Goal: Task Accomplishment & Management: Complete application form

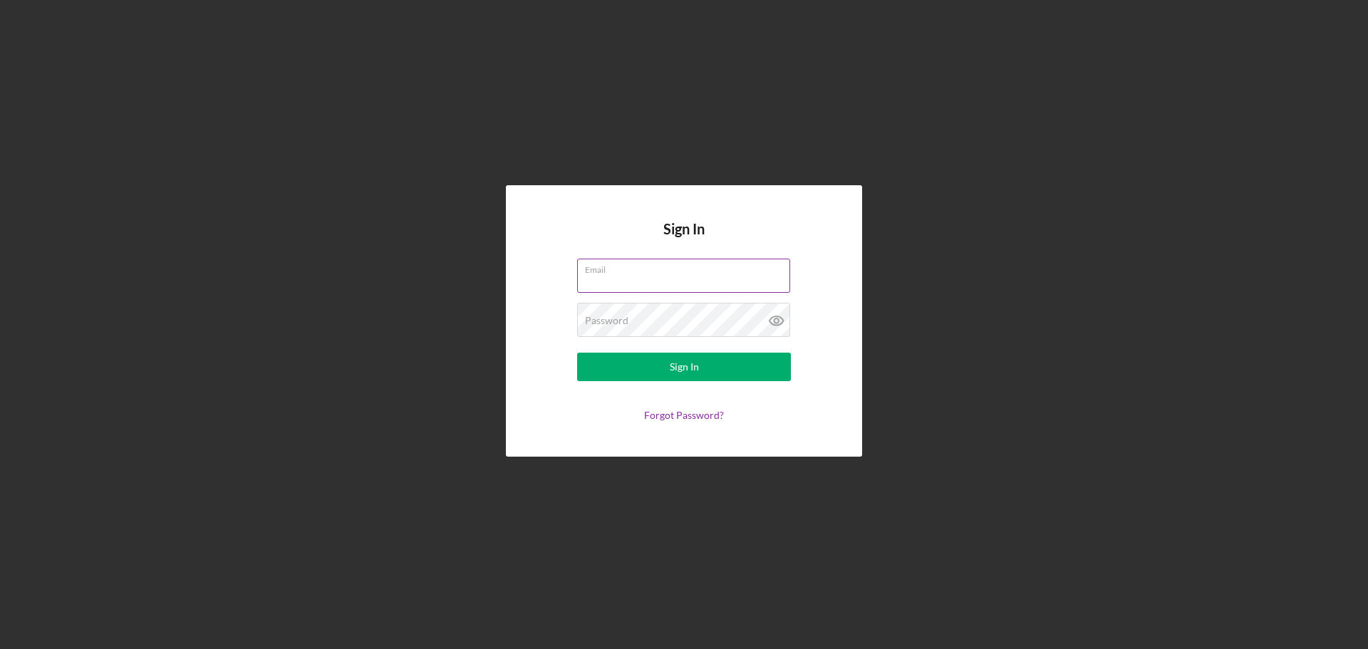
click at [640, 294] on div "Email" at bounding box center [684, 277] width 214 height 36
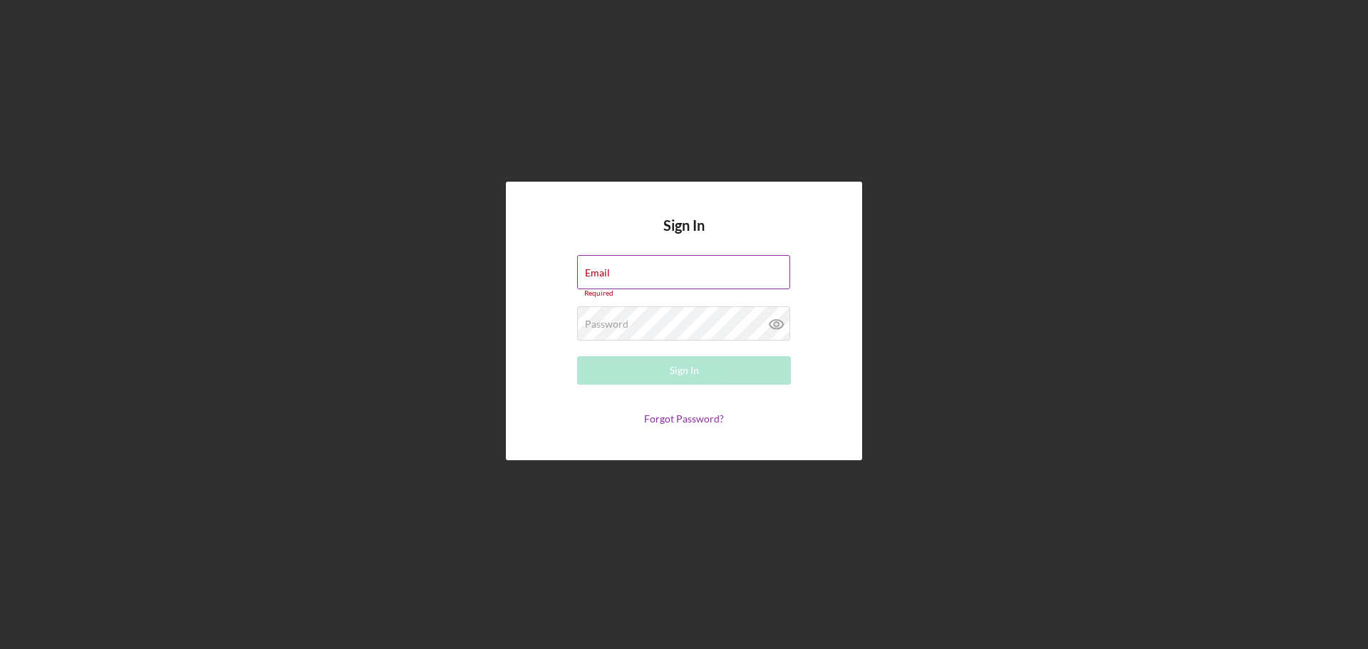
click at [636, 286] on input "Email" at bounding box center [683, 272] width 213 height 34
click at [720, 276] on input "ppierce@trueblue.com" at bounding box center [683, 272] width 213 height 34
type input "ppierce@trueblue.com"
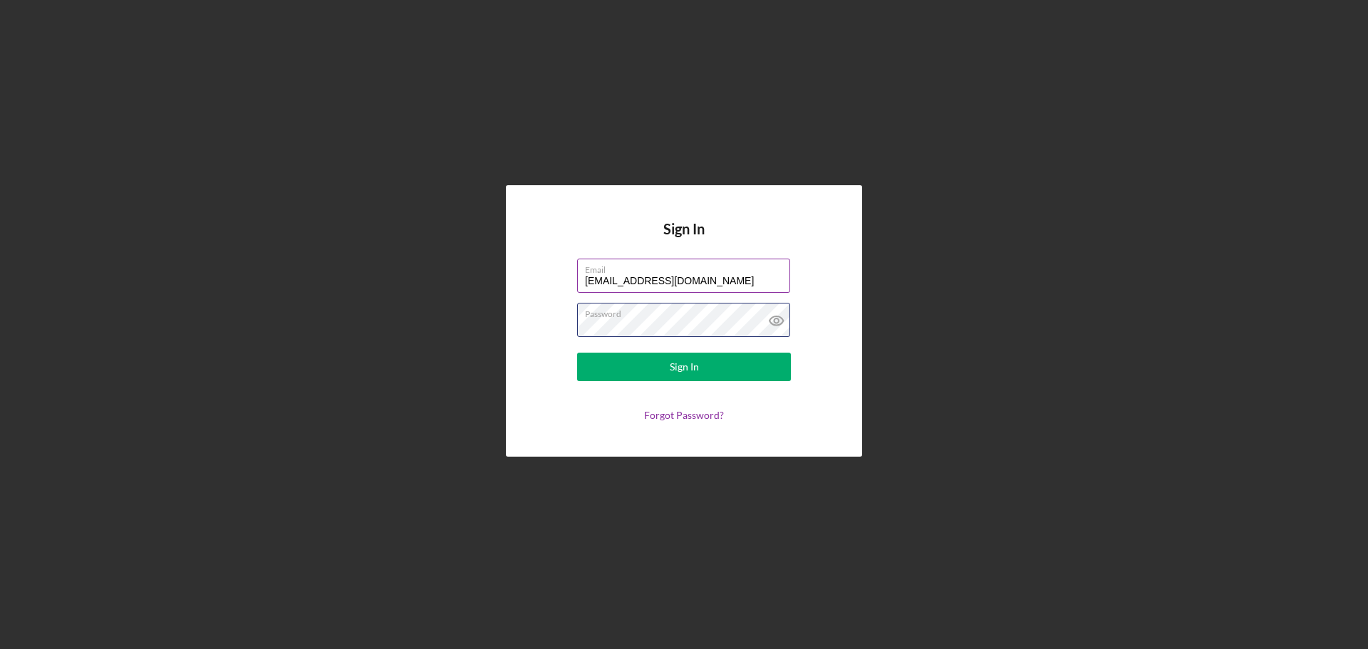
click at [577, 353] on button "Sign In" at bounding box center [684, 367] width 214 height 29
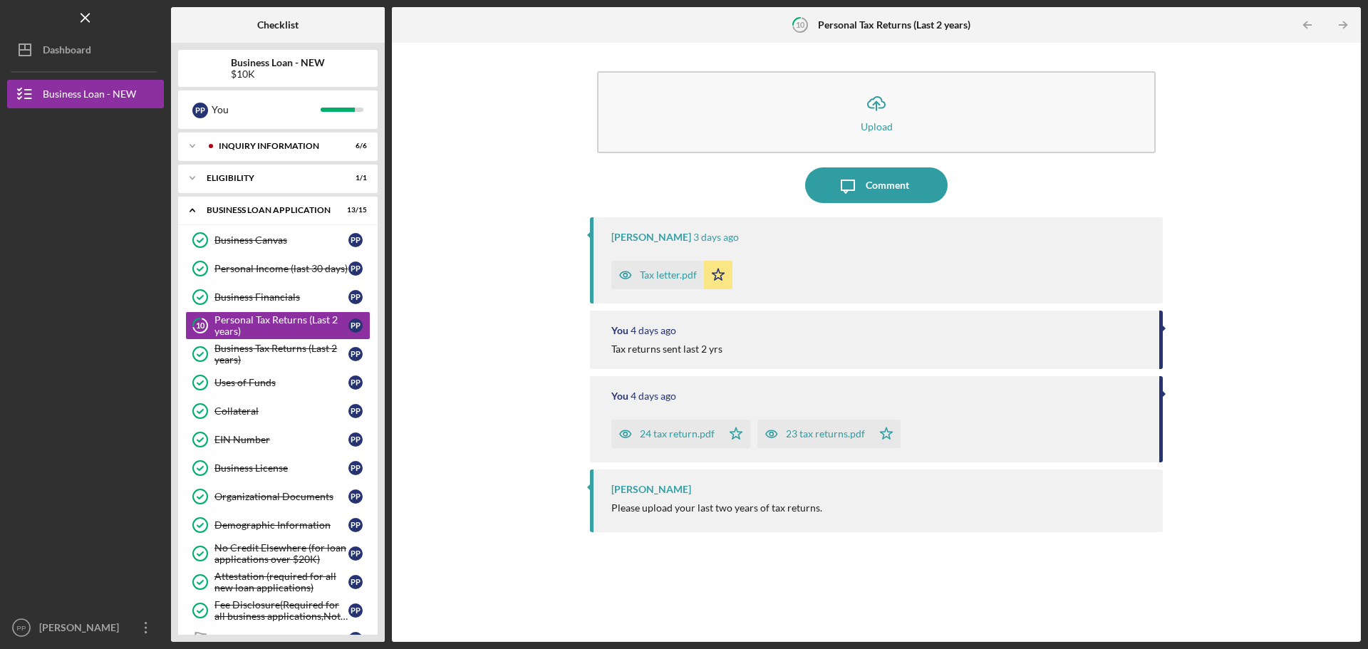
click at [670, 266] on div "Tax letter.pdf" at bounding box center [657, 275] width 93 height 29
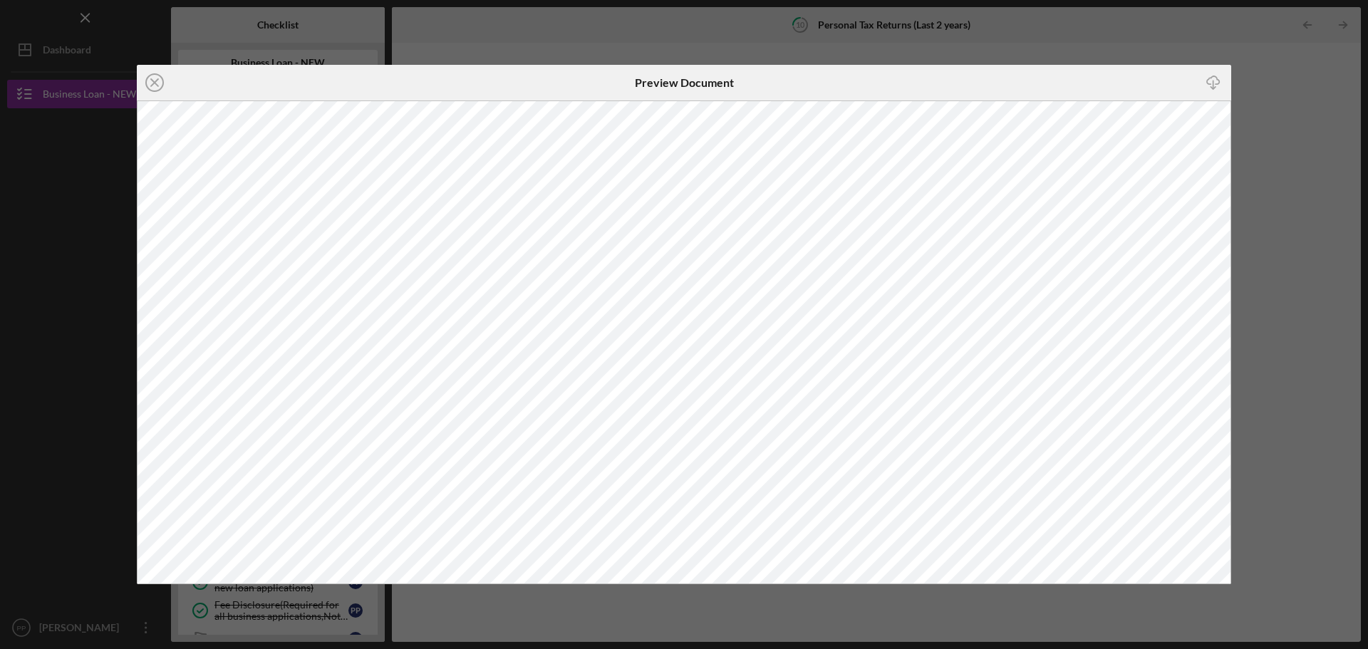
click at [1208, 80] on icon "button" at bounding box center [1213, 80] width 12 height 8
click at [965, 40] on div "Icon/Close Preview Document Icon/Download" at bounding box center [684, 324] width 1368 height 649
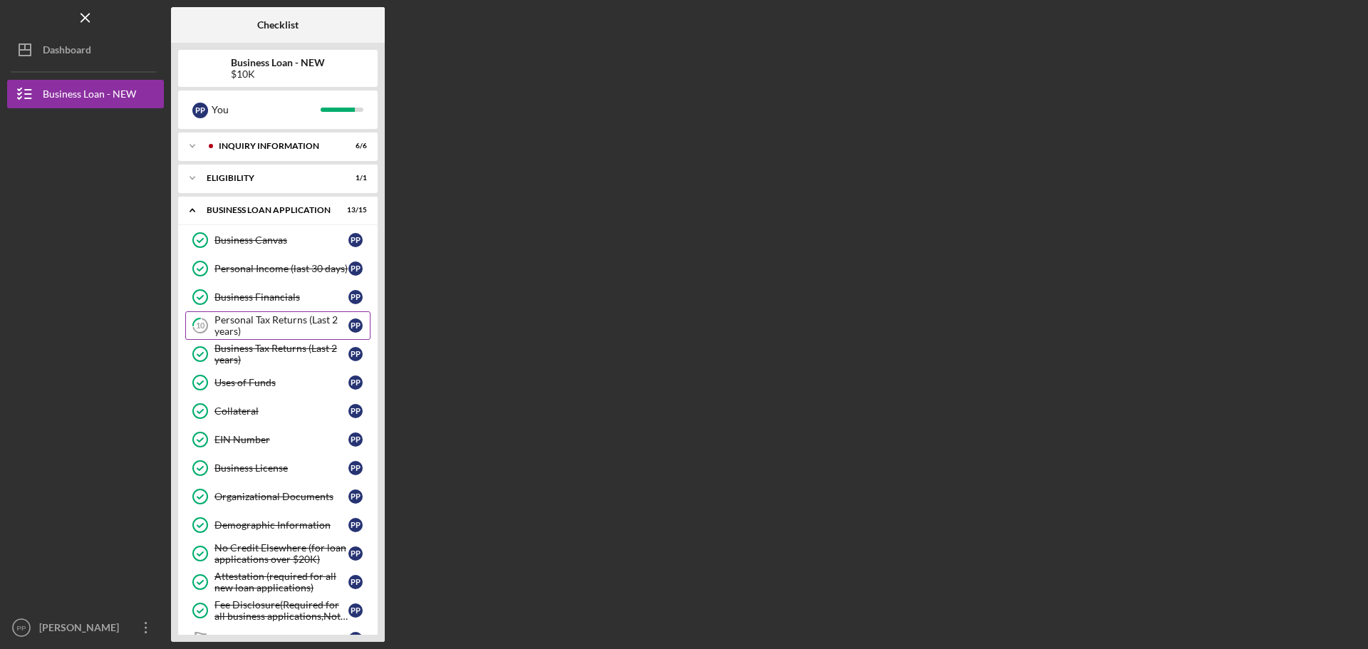
click at [237, 318] on div "Personal Tax Returns (Last 2 years)" at bounding box center [281, 325] width 134 height 23
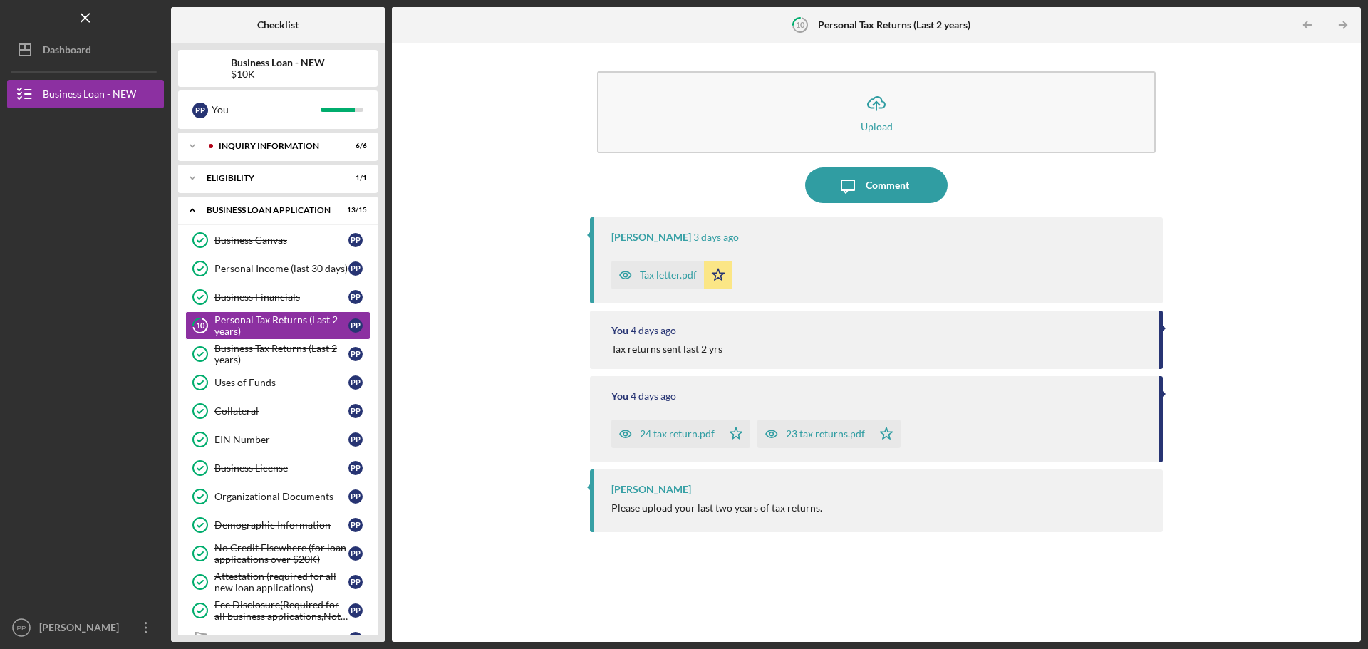
drag, startPoint x: 97, startPoint y: 277, endPoint x: 131, endPoint y: 209, distance: 76.5
click at [131, 209] on div at bounding box center [85, 234] width 157 height 253
drag, startPoint x: 260, startPoint y: 287, endPoint x: 316, endPoint y: 190, distance: 112.3
click at [311, 183] on div "Icon/Expander INQUIRY INFORMATION 6 / 6 Icon/Expander ELIGIBILITY 1 / 1 Icon/Ex…" at bounding box center [278, 384] width 200 height 502
click at [906, 178] on div "Comment" at bounding box center [887, 185] width 43 height 36
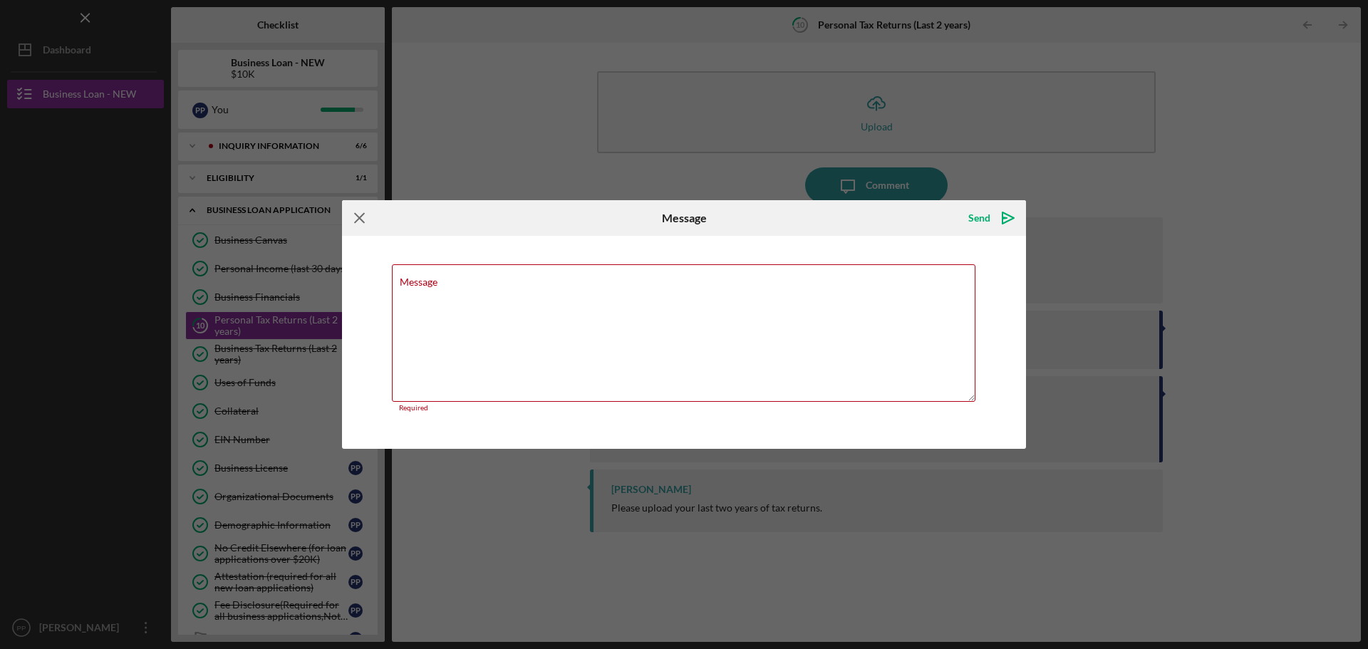
click at [362, 224] on icon "Icon/Menu Close" at bounding box center [360, 218] width 36 height 36
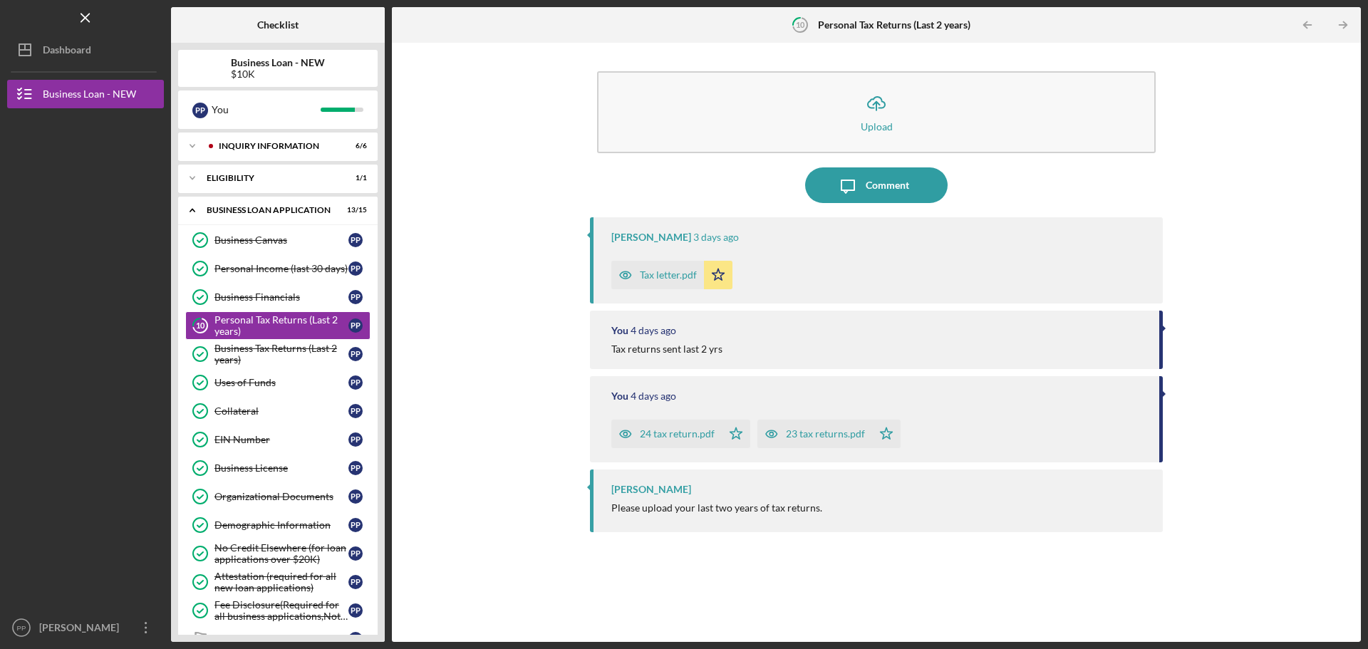
click at [435, 350] on div "Icon/Upload Upload Icon/Message Comment Jon Pettigrew 3 days ago Tax letter.pdf…" at bounding box center [876, 342] width 955 height 585
click at [1107, 550] on div "Jon Pettigrew 3 days ago Tax letter.pdf Icon/Star You 4 days ago Tax returns se…" at bounding box center [876, 418] width 573 height 403
drag, startPoint x: 382, startPoint y: 335, endPoint x: 467, endPoint y: 300, distance: 91.7
click at [404, 321] on div "Checklist Business Loan - NEW $10K P P You Icon/Expander INQUIRY INFORMATION 6 …" at bounding box center [766, 324] width 1190 height 635
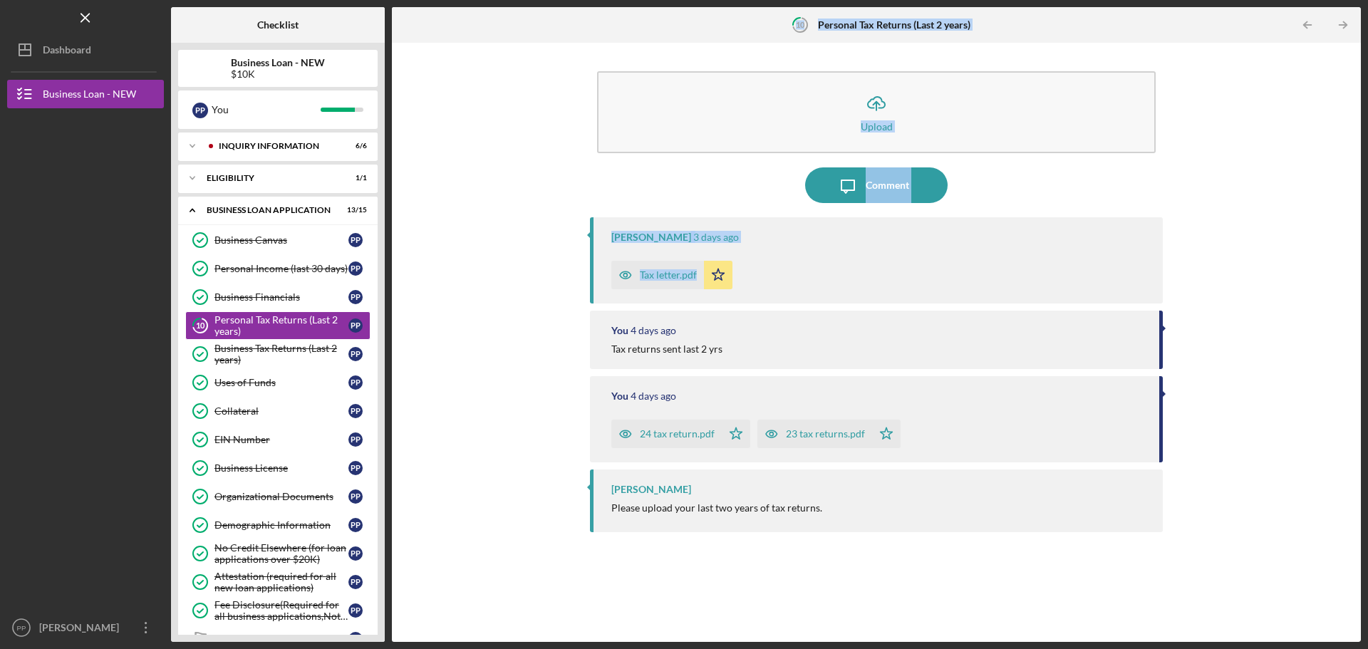
click at [493, 256] on div "Icon/Upload Upload Icon/Message Comment Jon Pettigrew 3 days ago Tax letter.pdf…" at bounding box center [876, 342] width 955 height 585
click at [342, 628] on link "Underwriting Underwriting P P" at bounding box center [277, 639] width 185 height 29
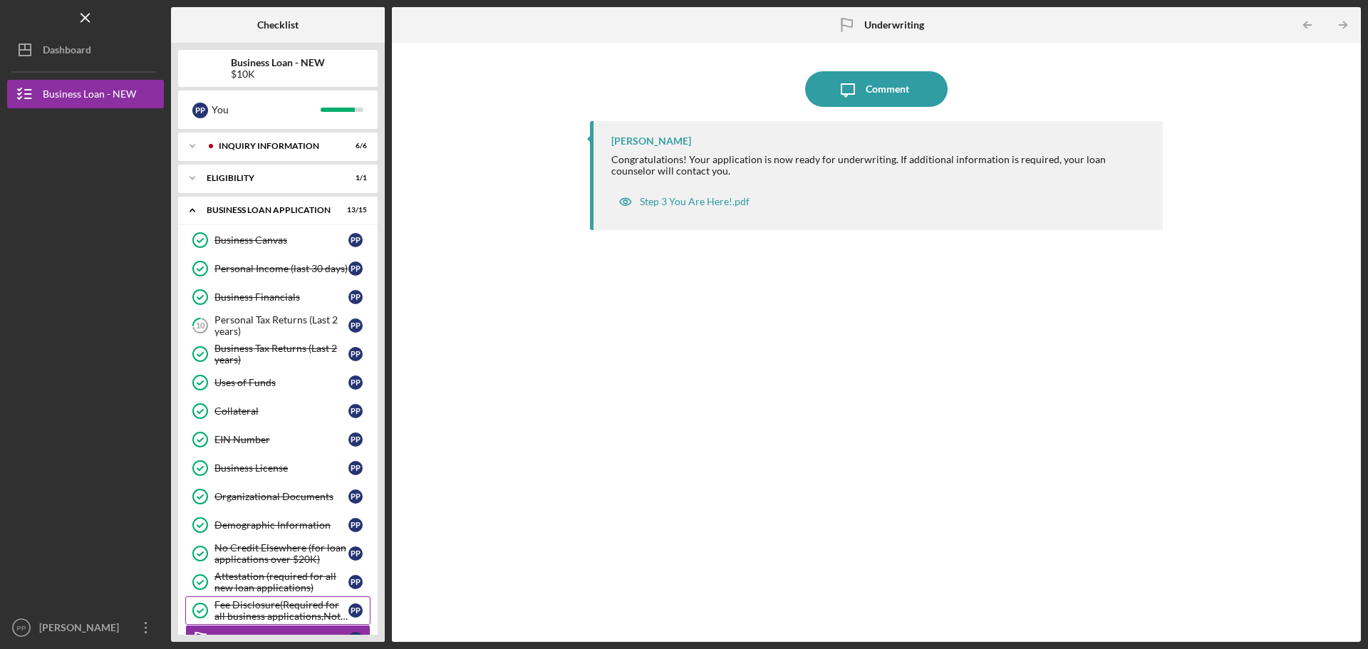
click at [284, 608] on div "Fee Disclosure(Required for all business applications,Not needed for Contractor…" at bounding box center [281, 610] width 134 height 23
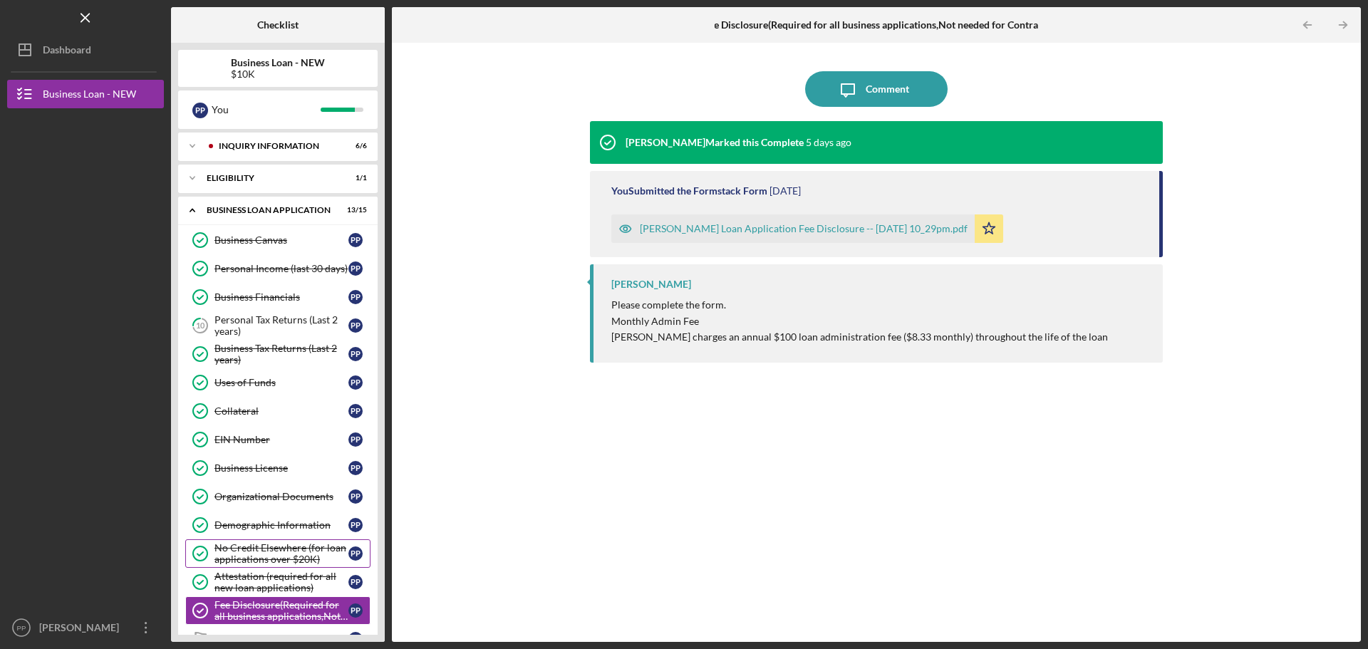
click at [263, 556] on div "No Credit Elsewhere (for loan applications over $20K)" at bounding box center [281, 553] width 134 height 23
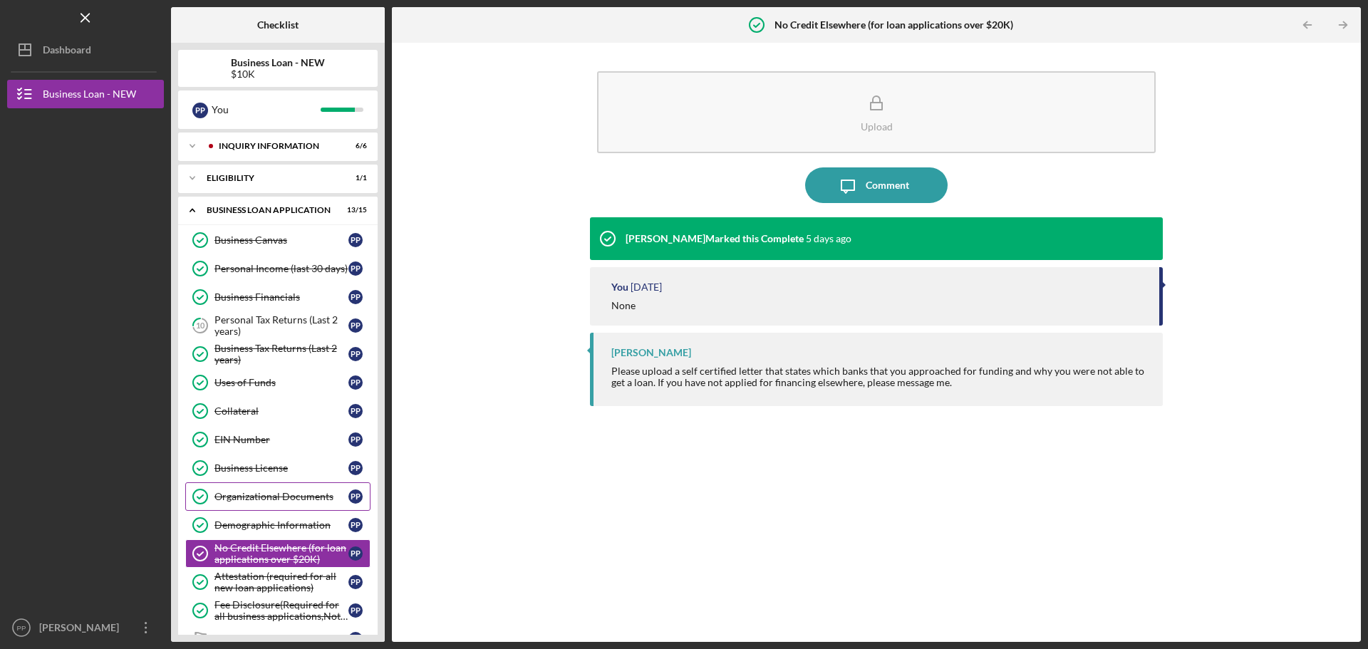
click at [252, 508] on link "Organizational Documents Organizational Documents P P" at bounding box center [277, 496] width 185 height 29
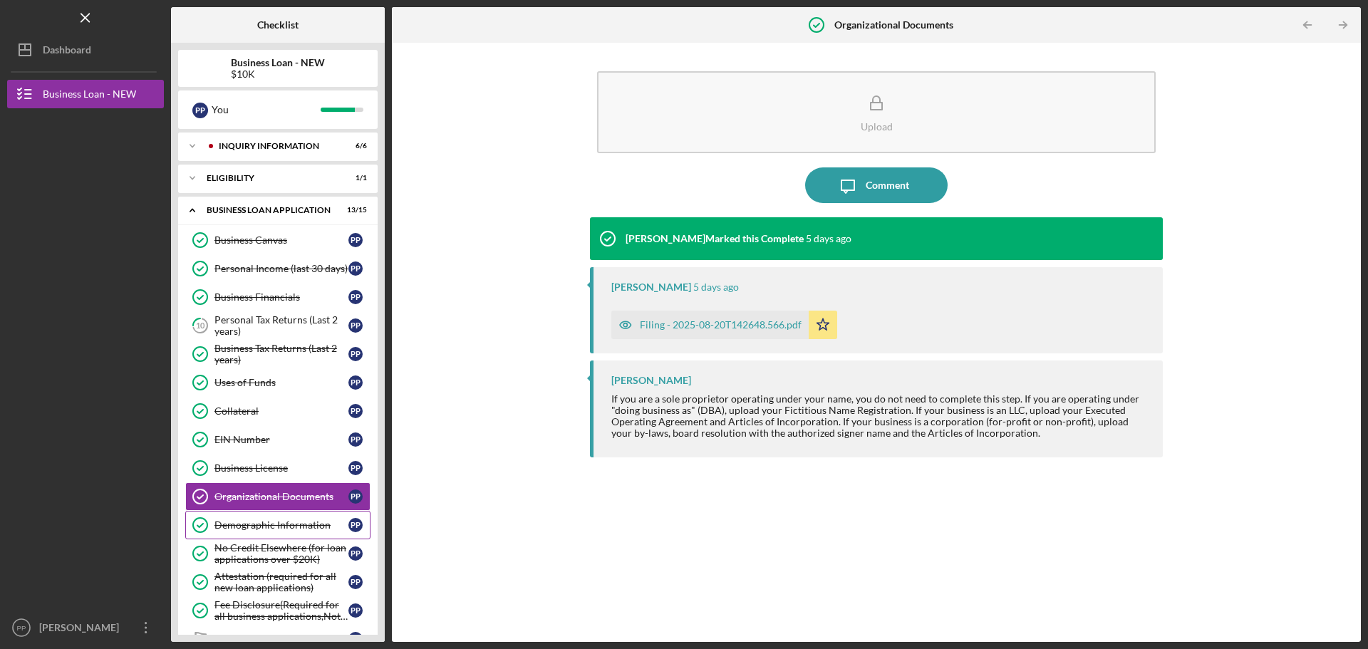
click at [260, 529] on div "Demographic Information" at bounding box center [281, 524] width 134 height 11
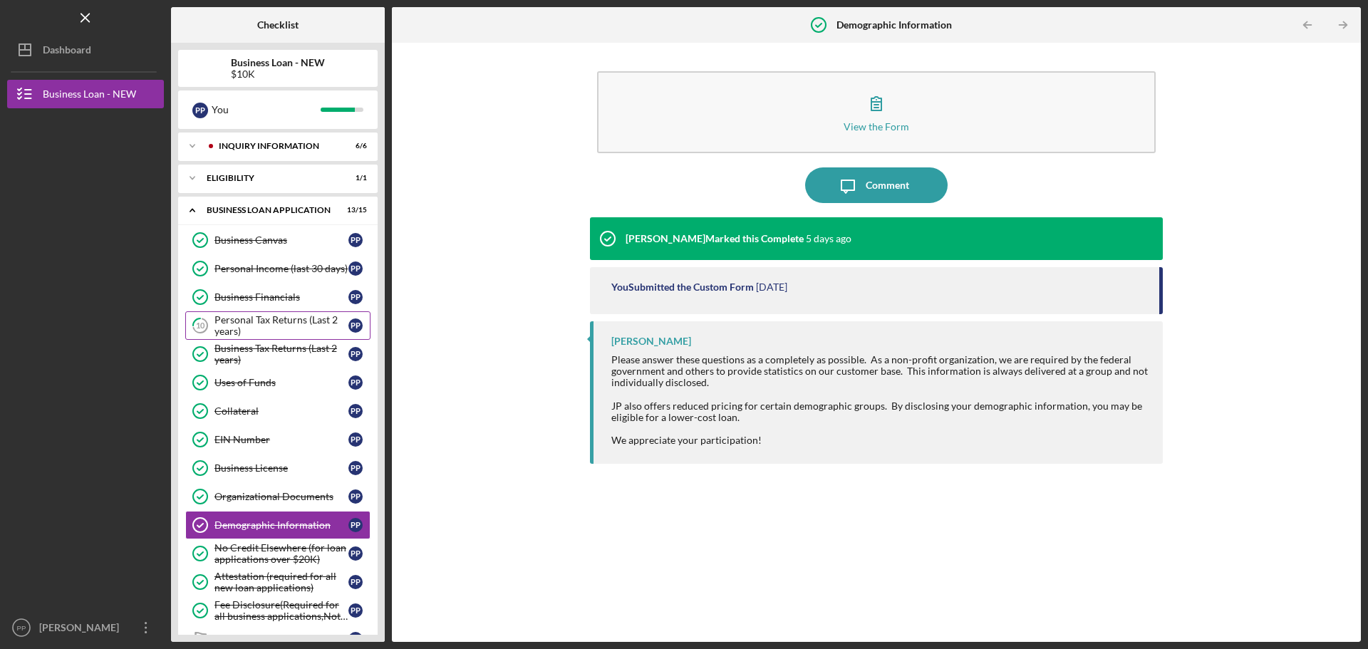
click at [240, 323] on div "Personal Tax Returns (Last 2 years)" at bounding box center [281, 325] width 134 height 23
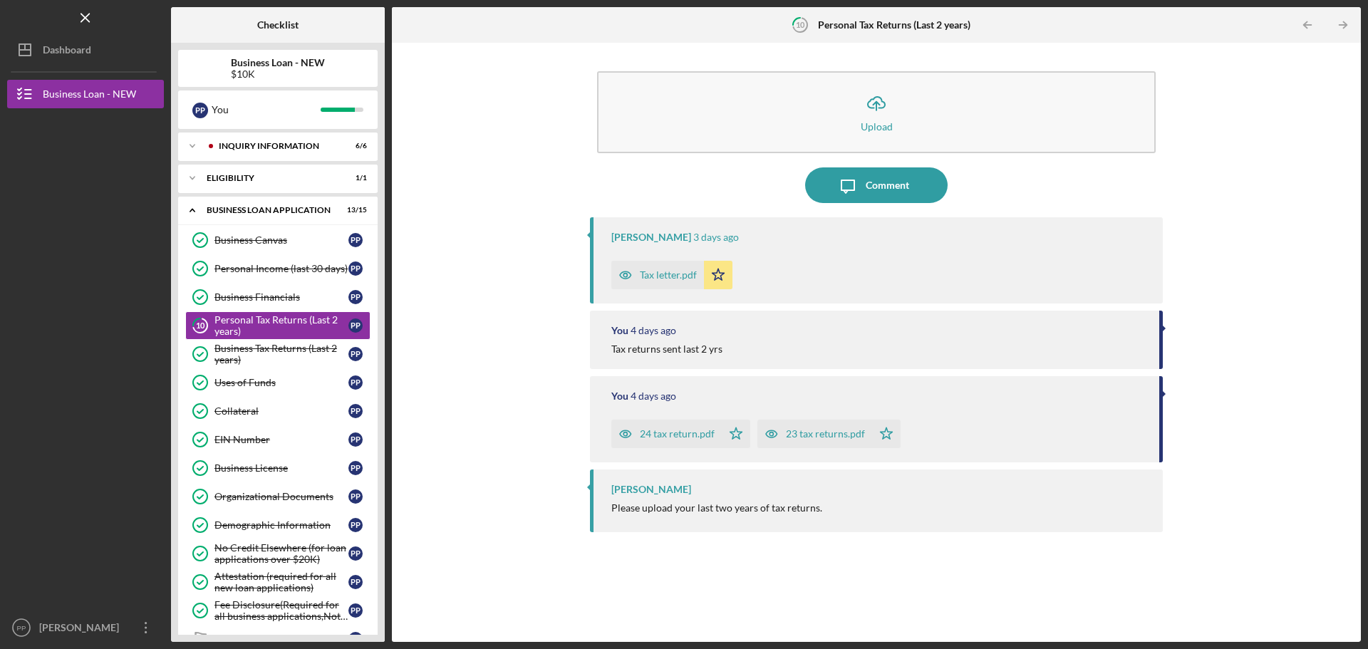
click at [520, 183] on div "Icon/Upload Upload Icon/Message Comment Jon Pettigrew 3 days ago Tax letter.pdf…" at bounding box center [876, 342] width 955 height 585
click at [244, 317] on div "Personal Tax Returns (Last 2 years)" at bounding box center [281, 325] width 134 height 23
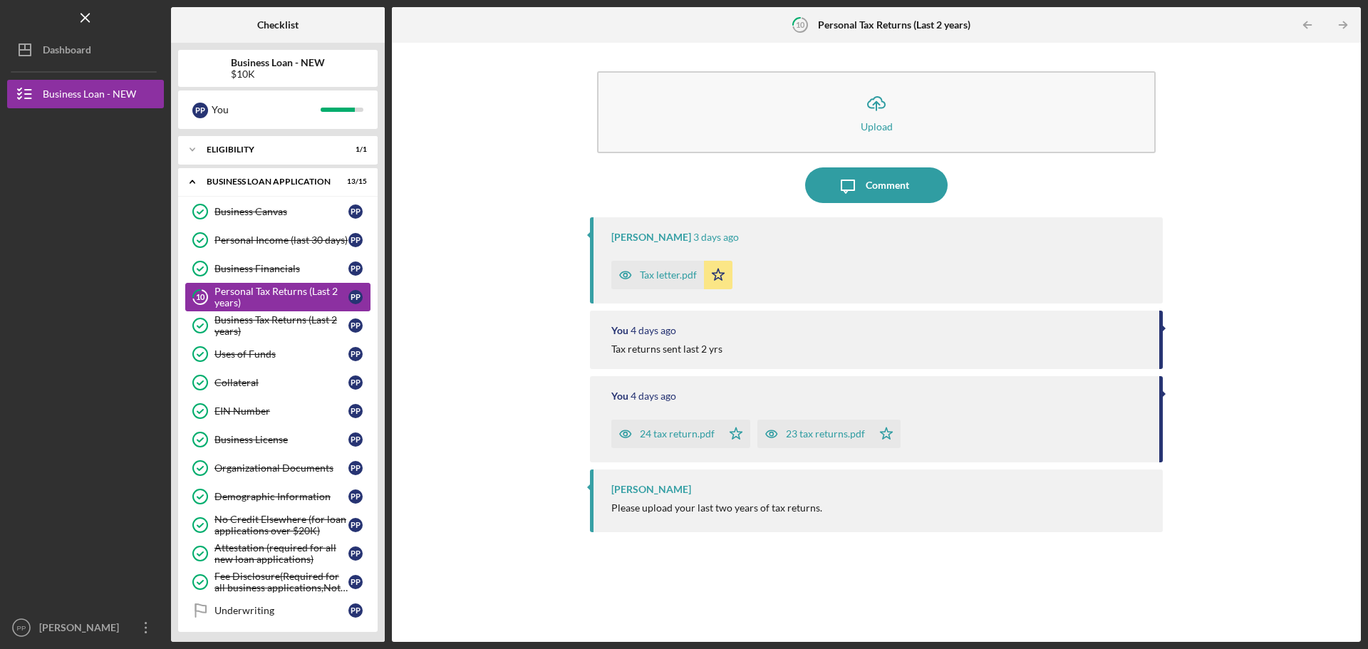
scroll to position [129, 0]
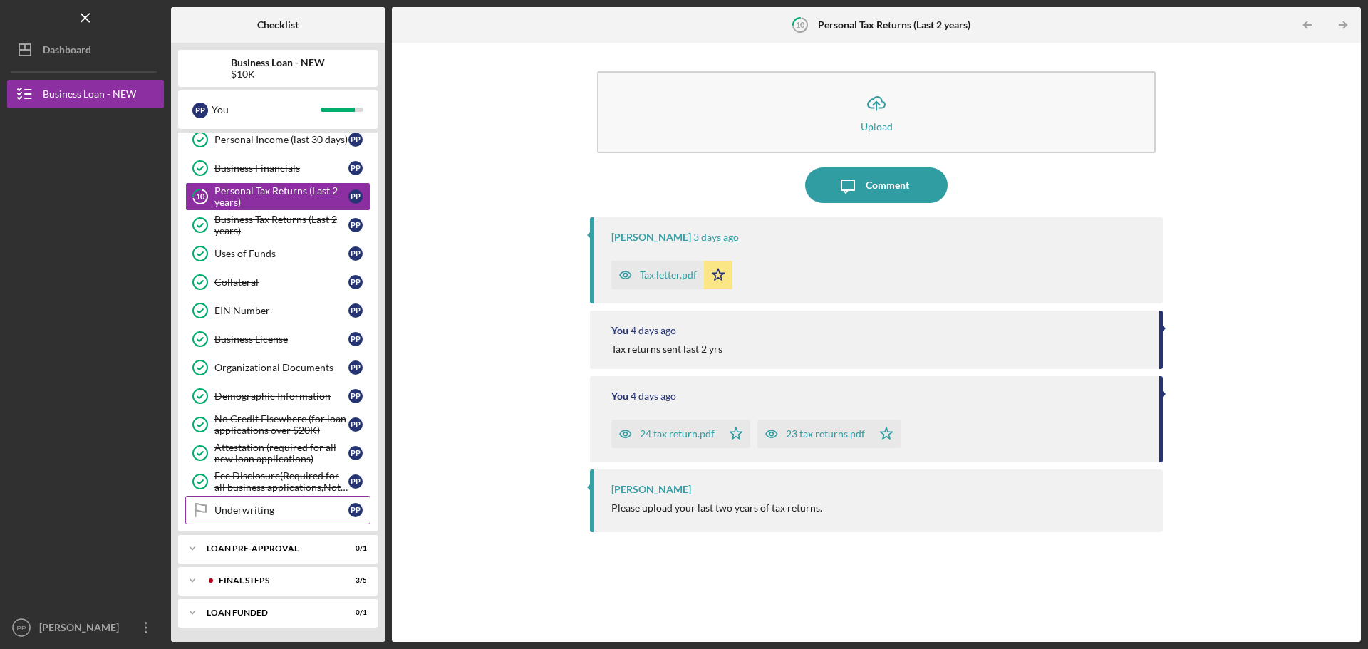
click at [228, 506] on div "Underwriting" at bounding box center [281, 509] width 134 height 11
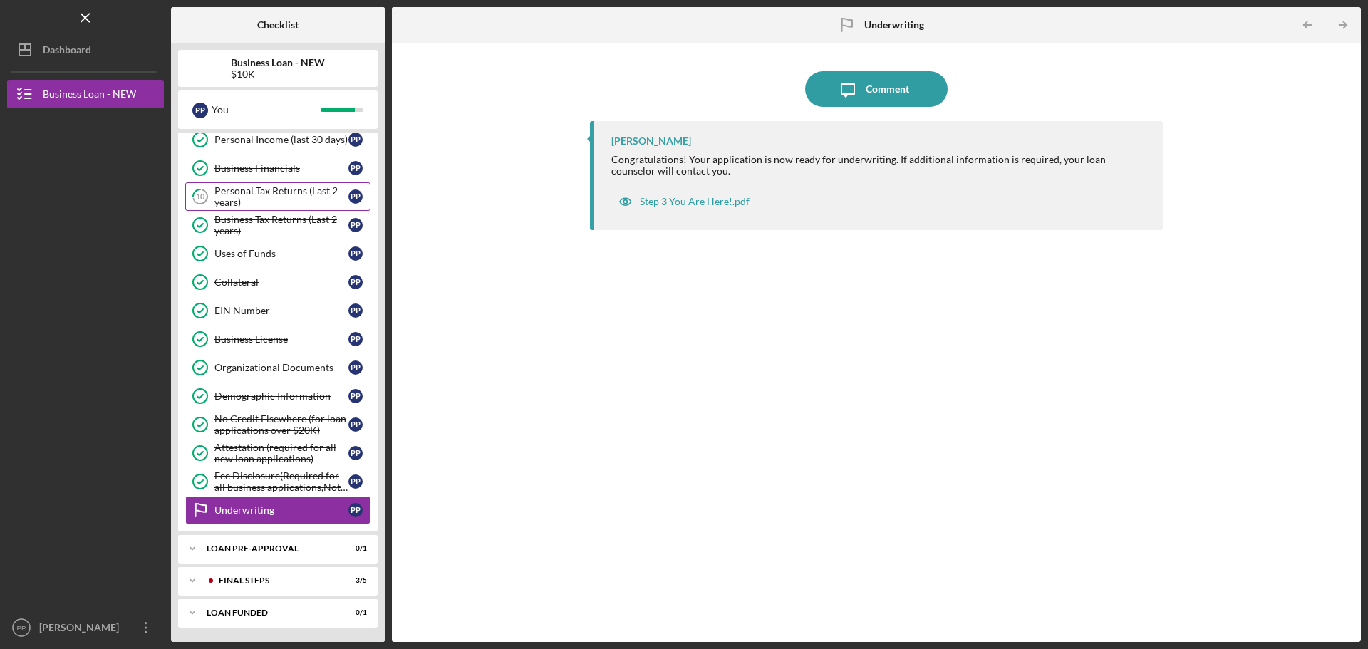
click at [301, 204] on div "Personal Tax Returns (Last 2 years)" at bounding box center [281, 196] width 134 height 23
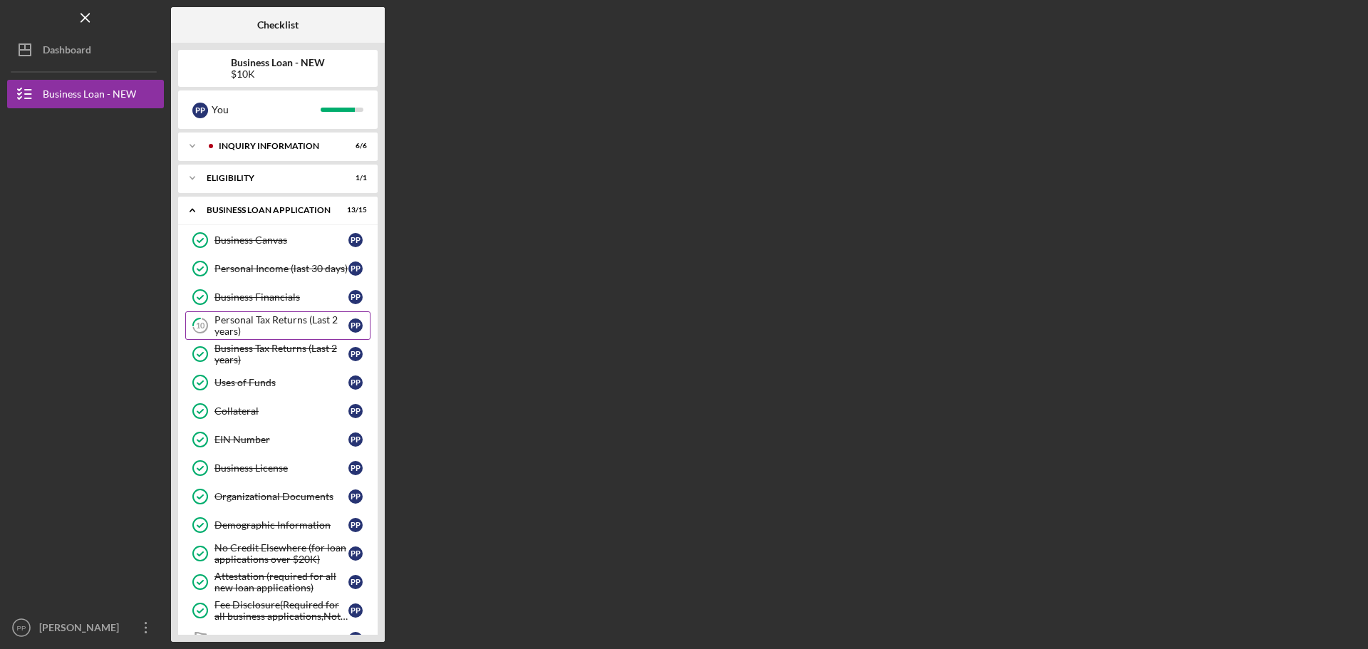
click at [256, 321] on div "Personal Tax Returns (Last 2 years)" at bounding box center [281, 325] width 134 height 23
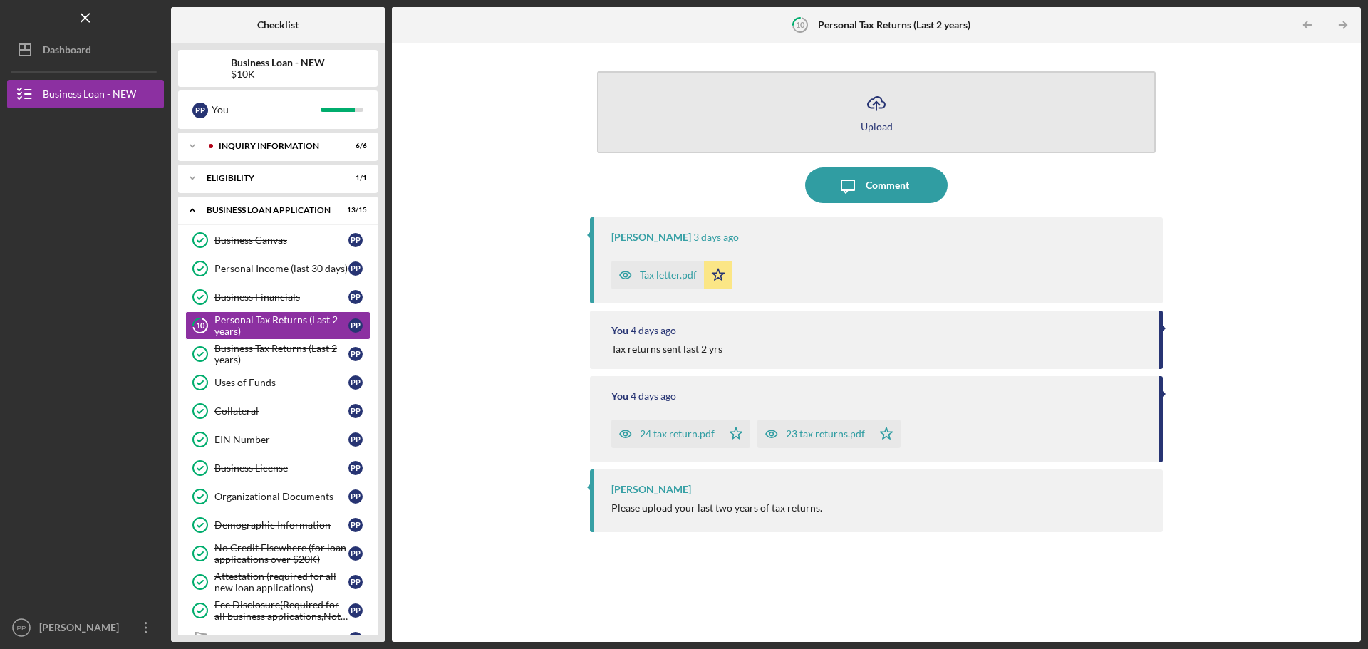
click at [875, 110] on icon "Icon/Upload" at bounding box center [877, 104] width 36 height 36
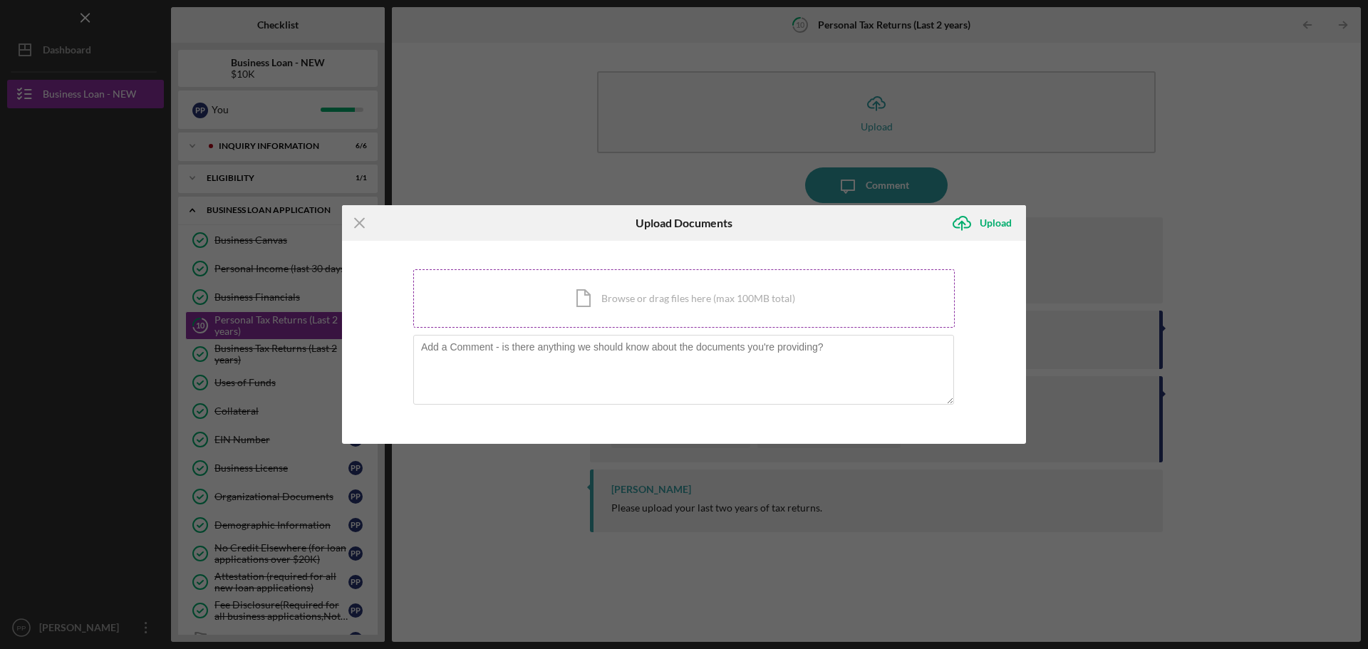
click at [608, 309] on div "Icon/Document Browse or drag files here (max 100MB total) Tap to choose files o…" at bounding box center [684, 298] width 542 height 58
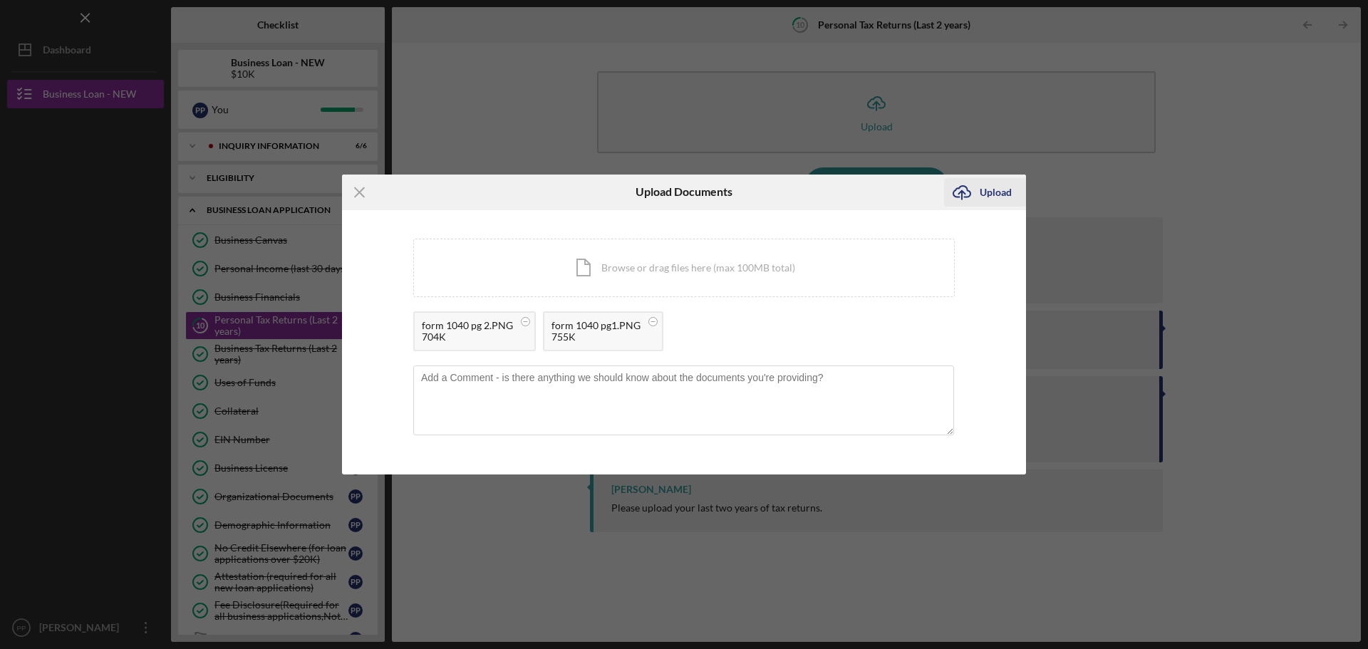
click at [1004, 191] on div "Upload" at bounding box center [996, 192] width 32 height 29
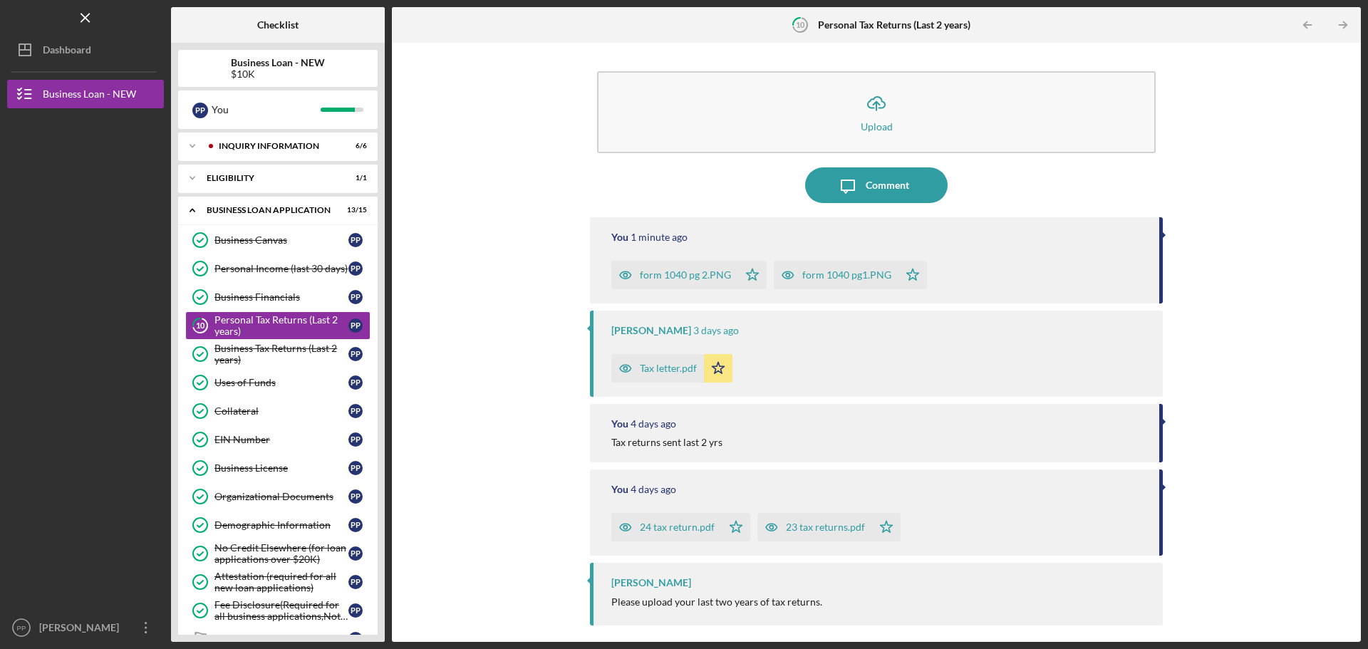
drag, startPoint x: 41, startPoint y: 261, endPoint x: 66, endPoint y: 261, distance: 25.7
click at [66, 261] on div at bounding box center [85, 234] width 157 height 253
click at [305, 245] on div "Business Canvas" at bounding box center [281, 239] width 134 height 11
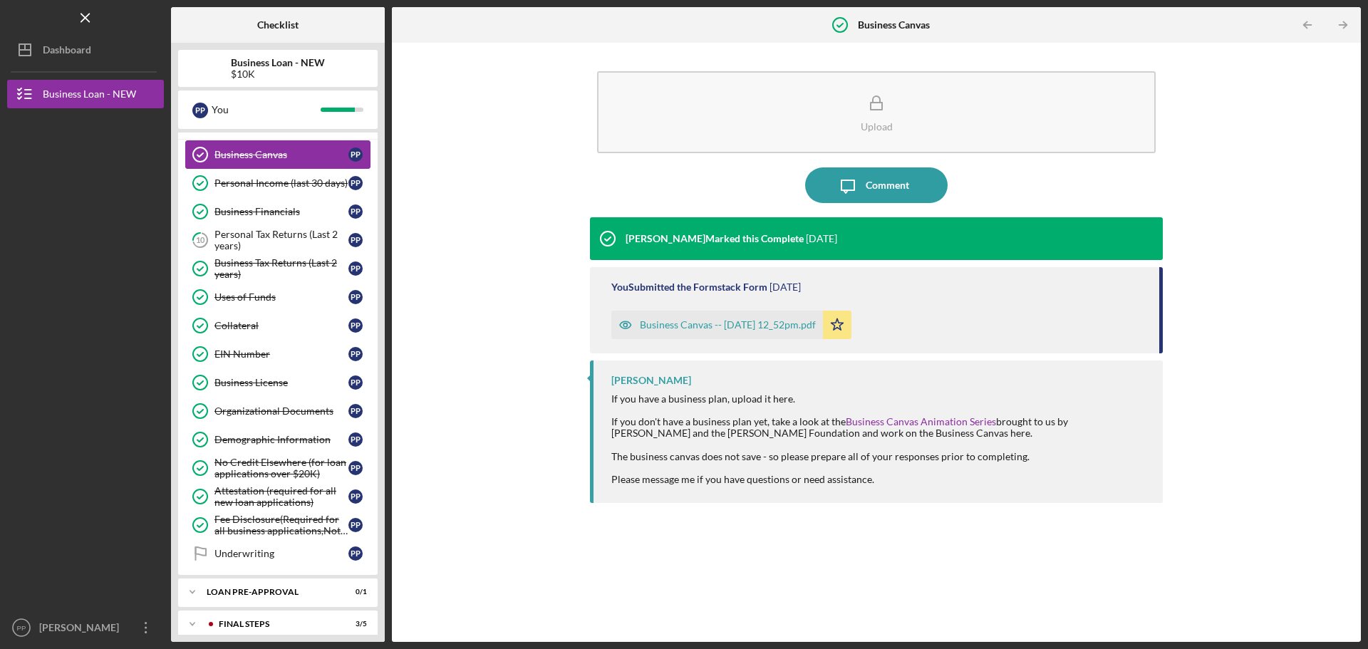
scroll to position [129, 0]
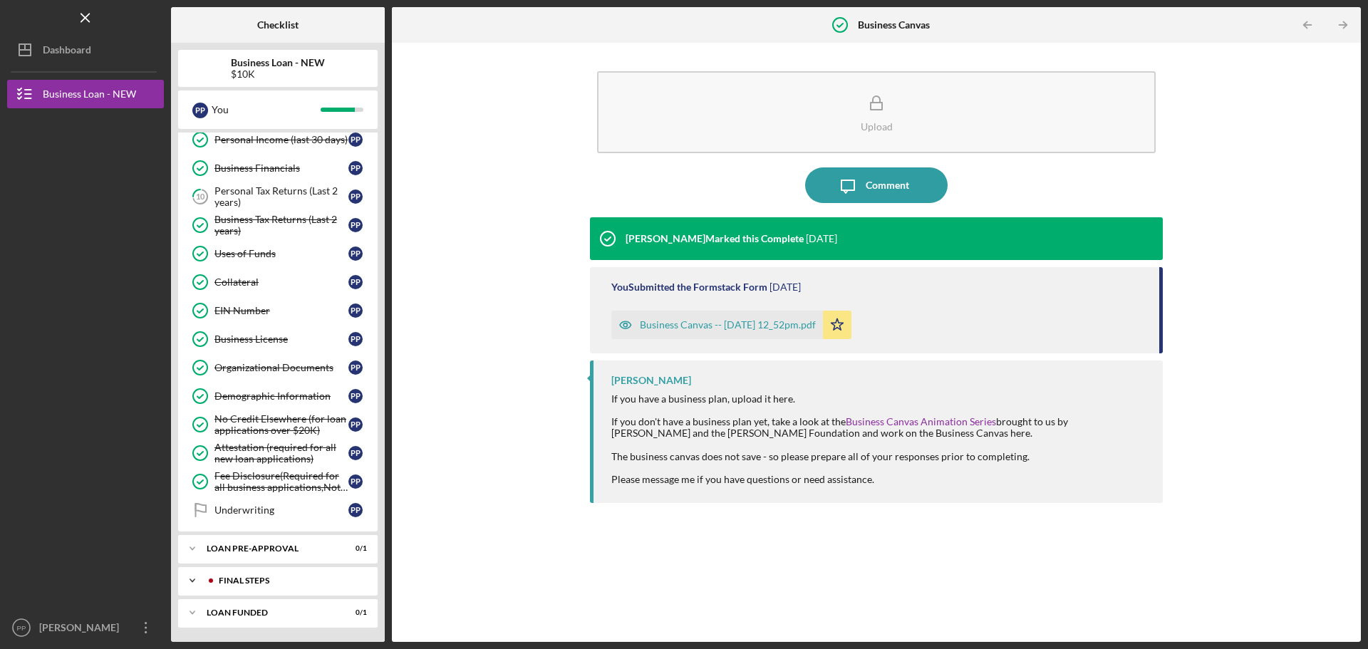
click at [274, 577] on div "FINAL STEPS" at bounding box center [289, 580] width 141 height 9
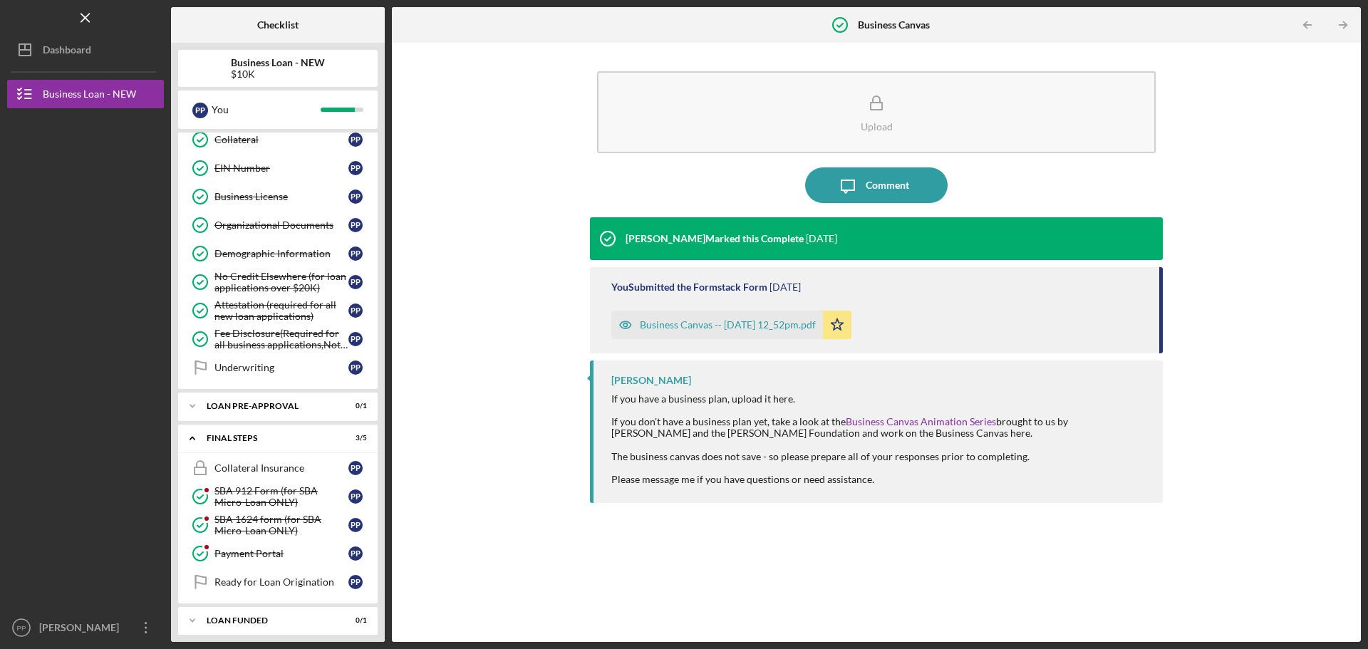
scroll to position [279, 0]
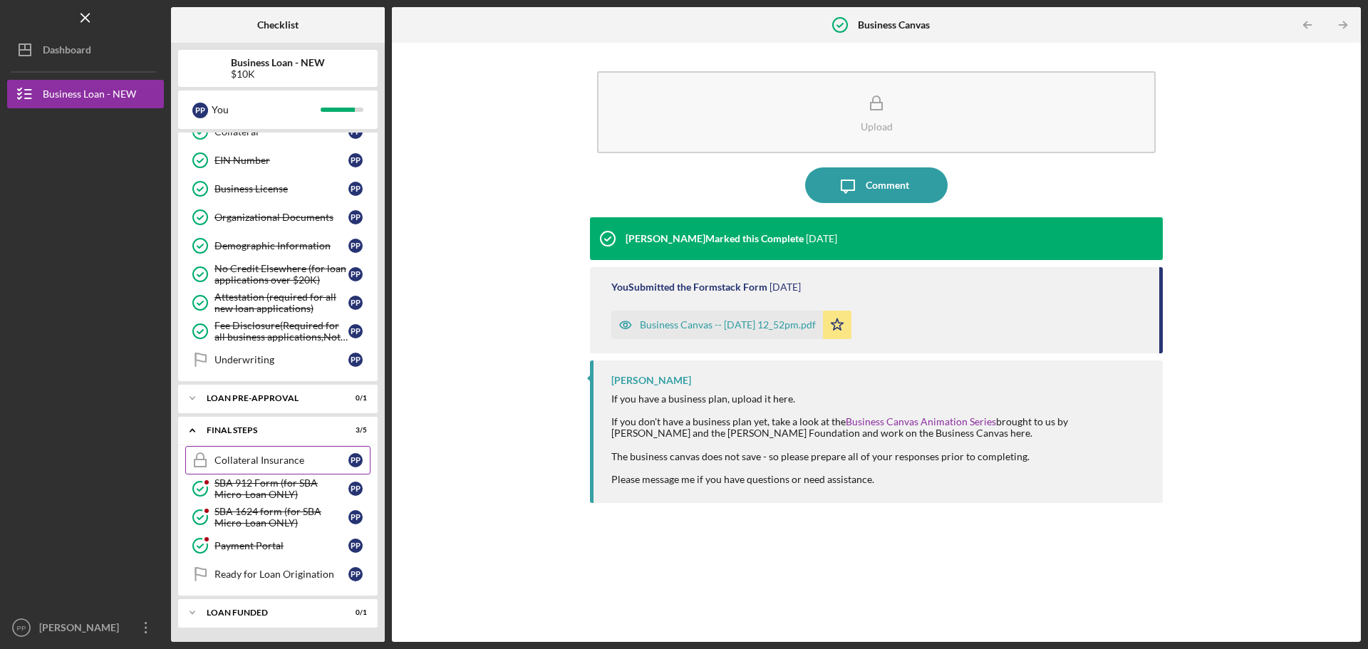
click at [248, 458] on div "Collateral Insurance" at bounding box center [281, 460] width 134 height 11
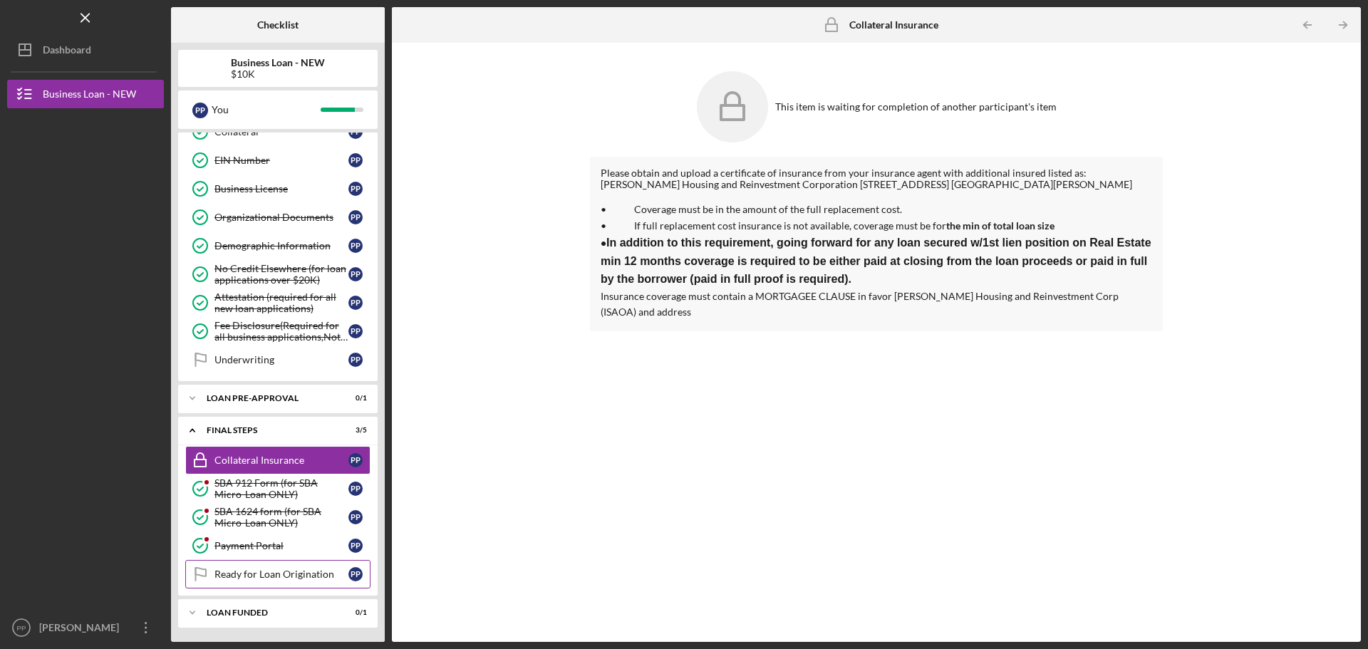
click at [285, 583] on link "Ready for Loan Origination Ready for Loan Origination P P" at bounding box center [277, 574] width 185 height 29
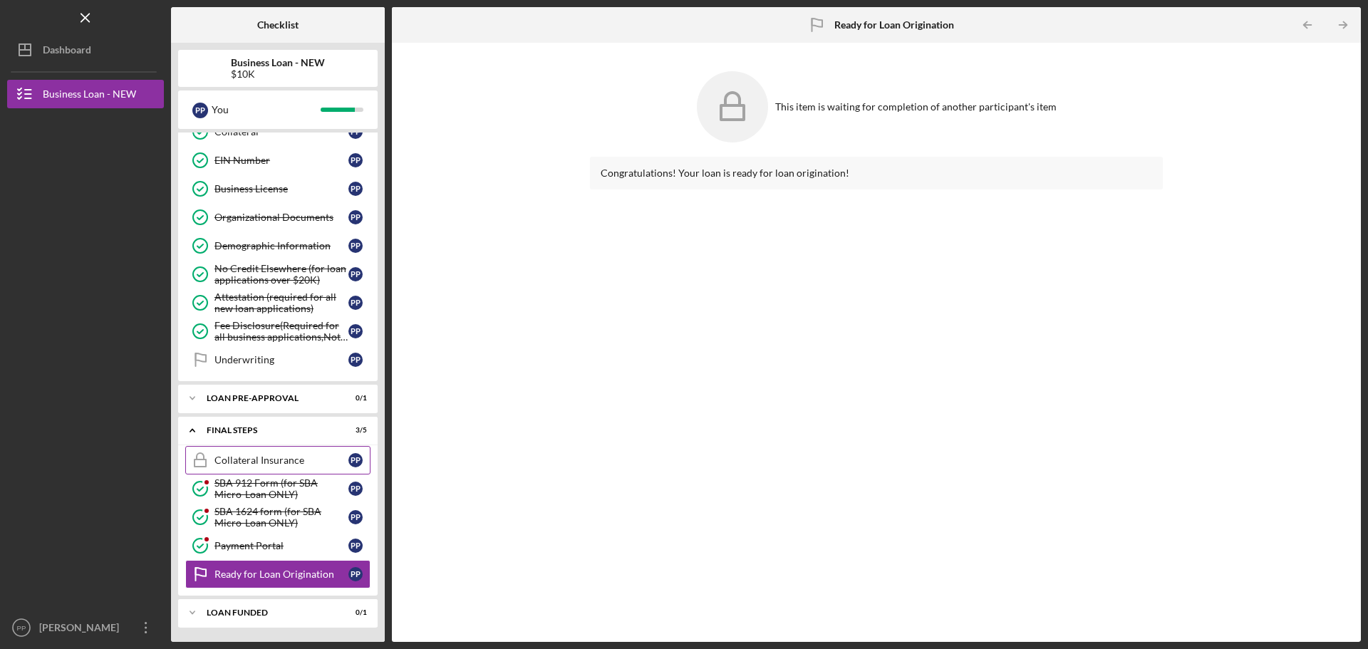
click at [288, 458] on div "Collateral Insurance" at bounding box center [281, 460] width 134 height 11
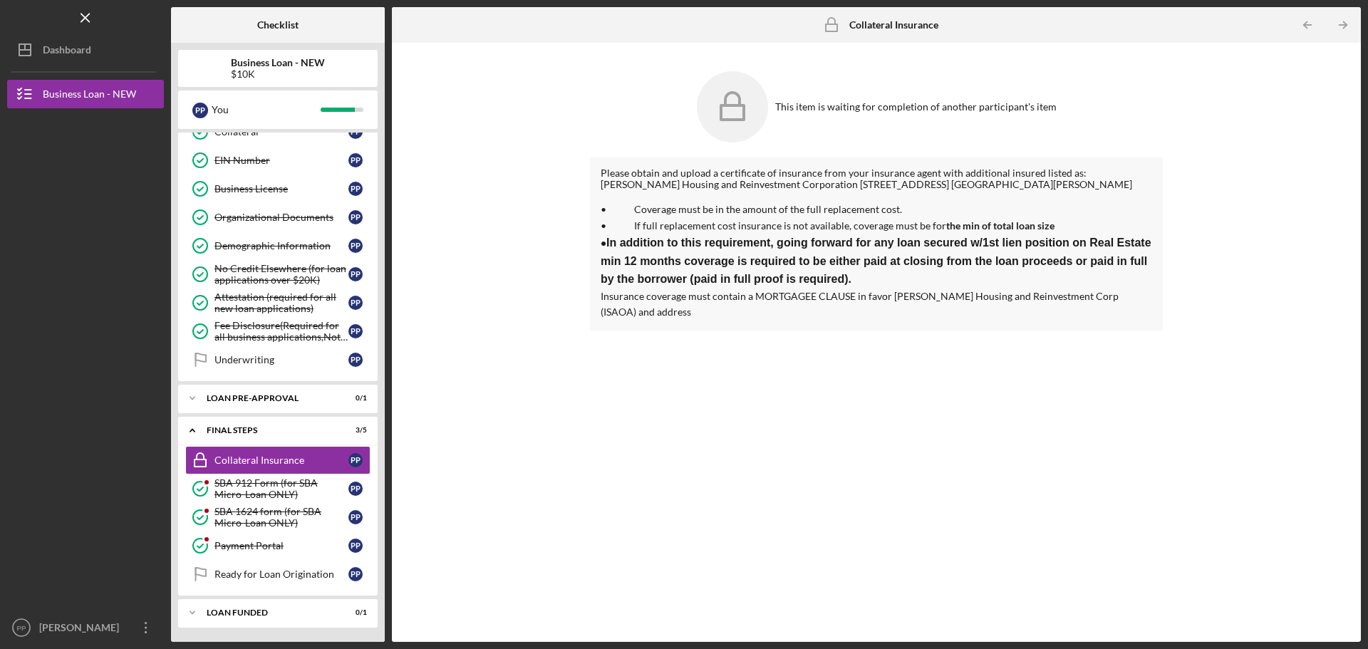
click at [774, 103] on div "This item is waiting for completion of another participant's item" at bounding box center [876, 107] width 573 height 86
click at [278, 358] on div "Underwriting" at bounding box center [281, 359] width 134 height 11
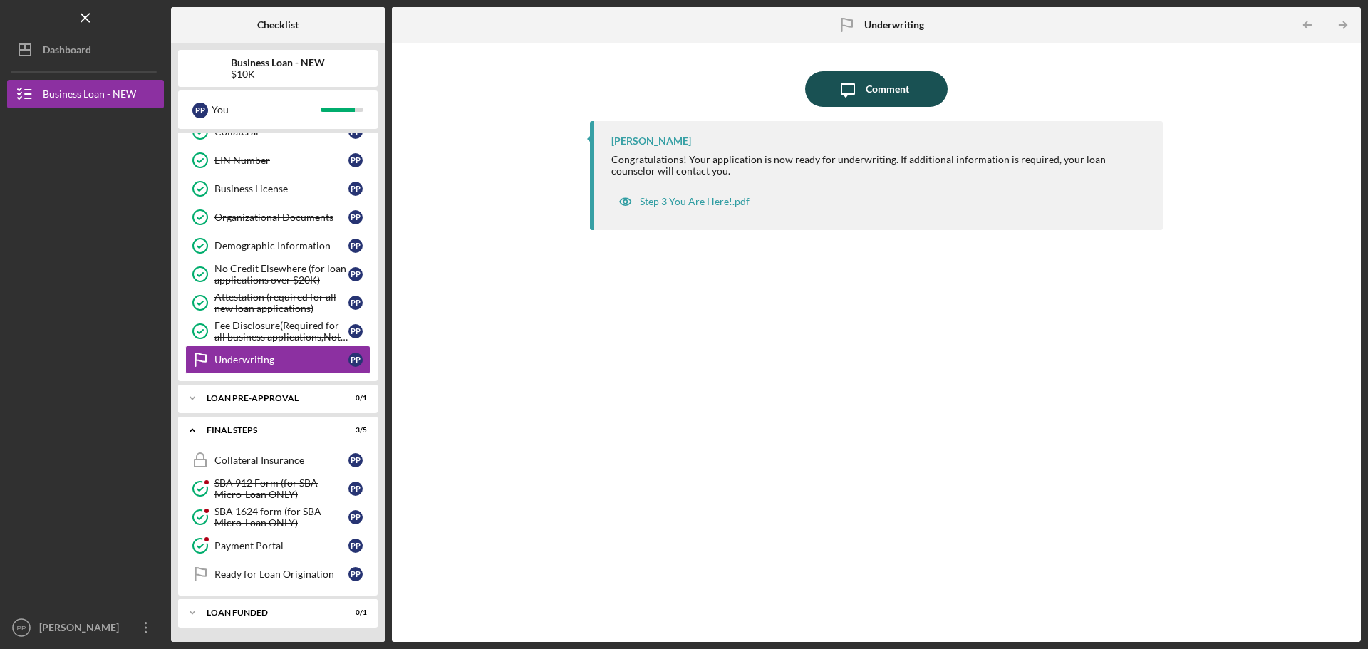
click at [863, 100] on icon "Icon/Message" at bounding box center [848, 89] width 36 height 36
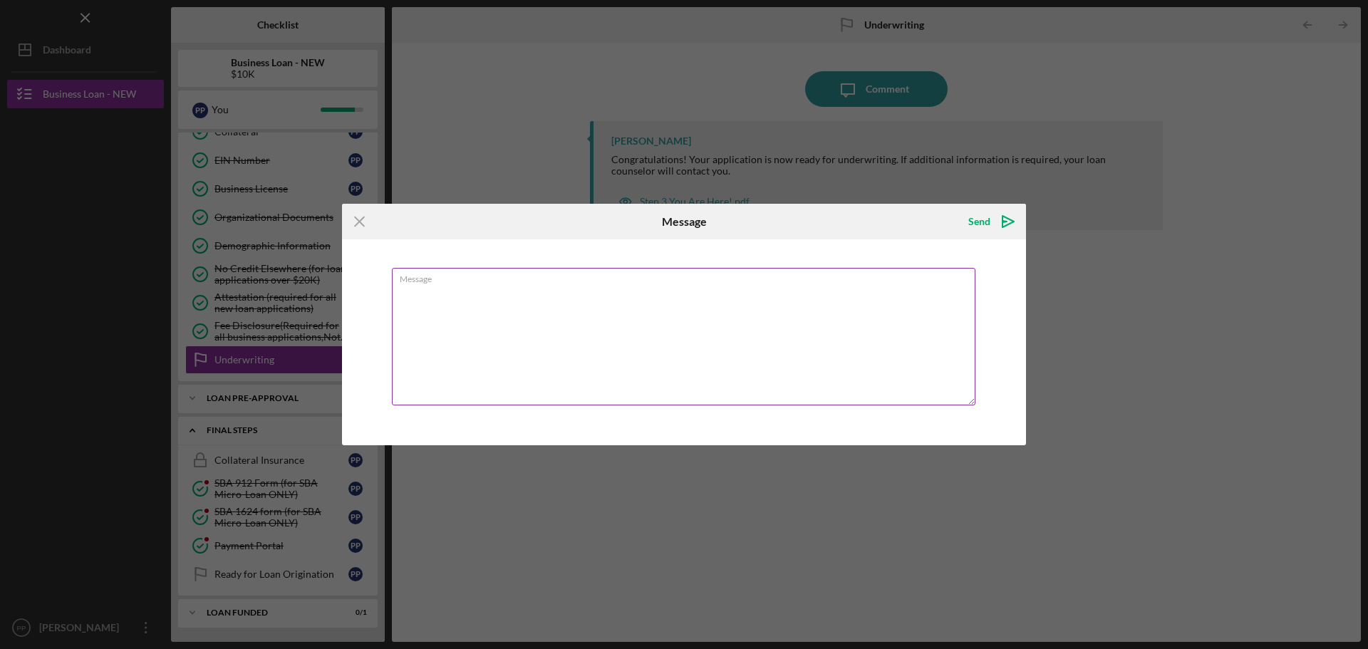
click at [693, 337] on textarea "Message" at bounding box center [684, 337] width 584 height 138
type textarea "I"
type textarea "I also have wire instructions not sure if they uploaded correctly"
click at [996, 220] on icon "Icon/icon-invite-send" at bounding box center [1008, 222] width 36 height 36
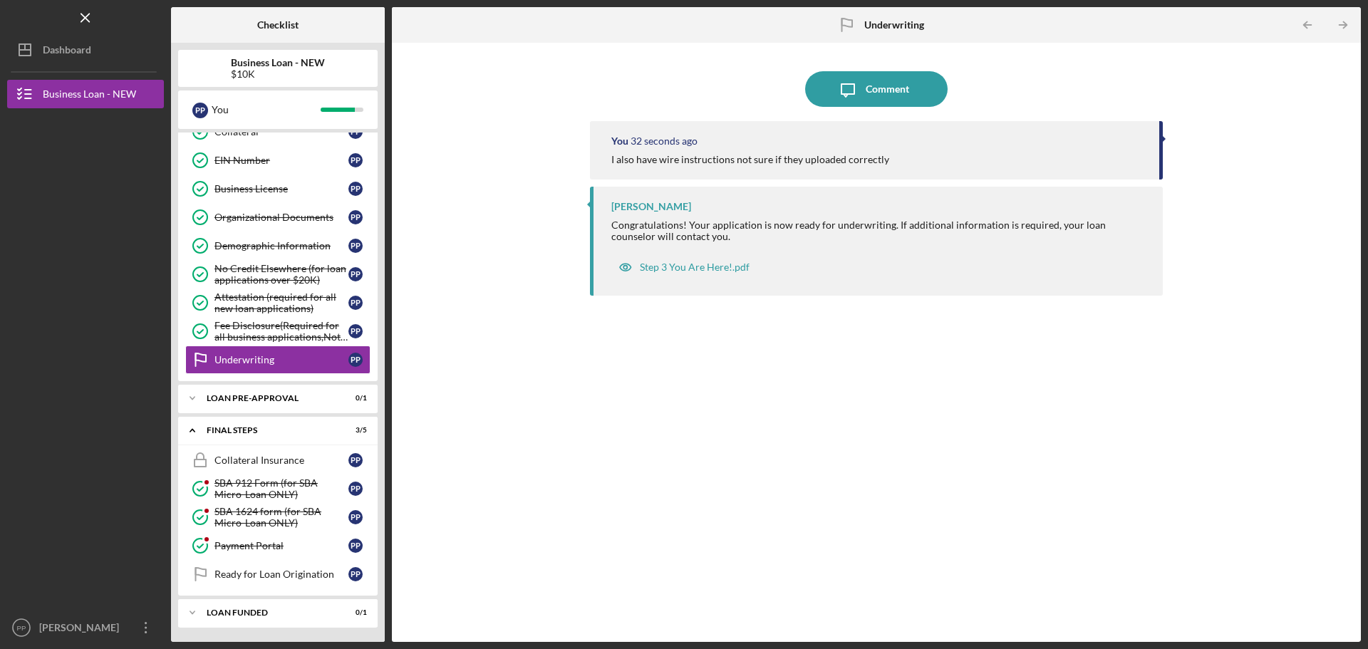
click at [457, 313] on div "Icon/Message Comment You 32 seconds ago I also have wire instructions not sure …" at bounding box center [876, 342] width 955 height 585
click at [247, 223] on div "Organizational Documents" at bounding box center [281, 217] width 134 height 11
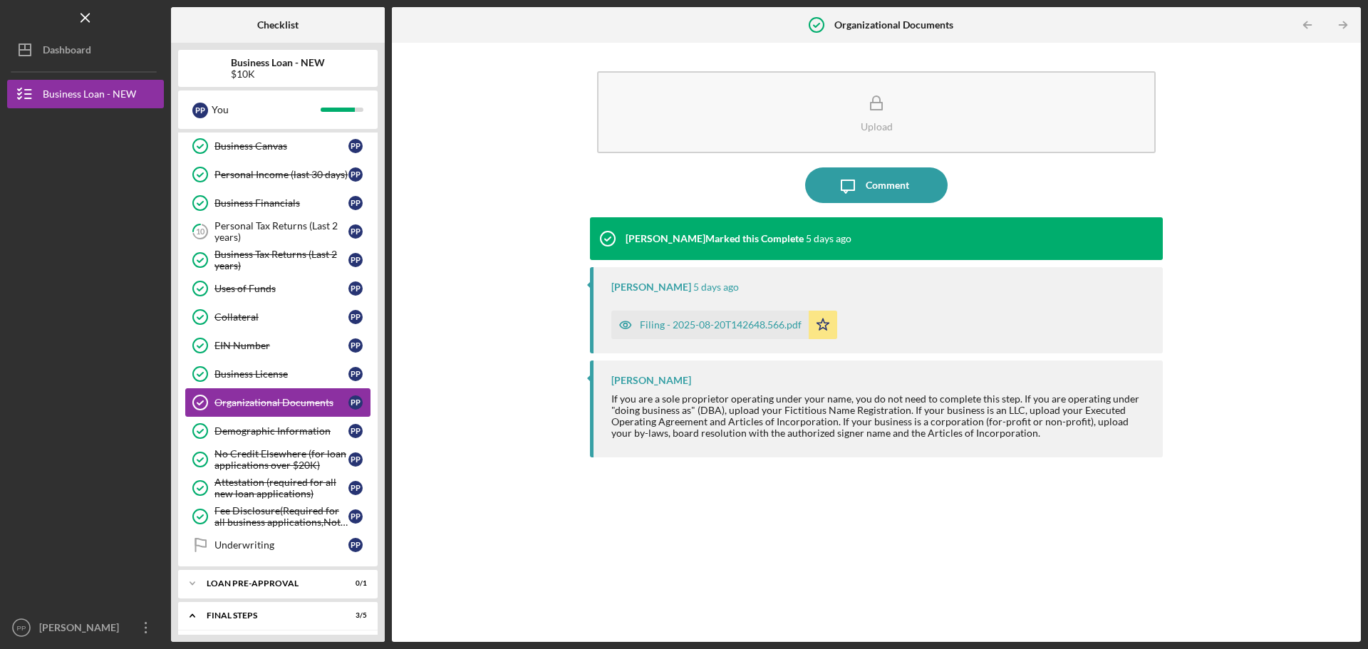
scroll to position [80, 0]
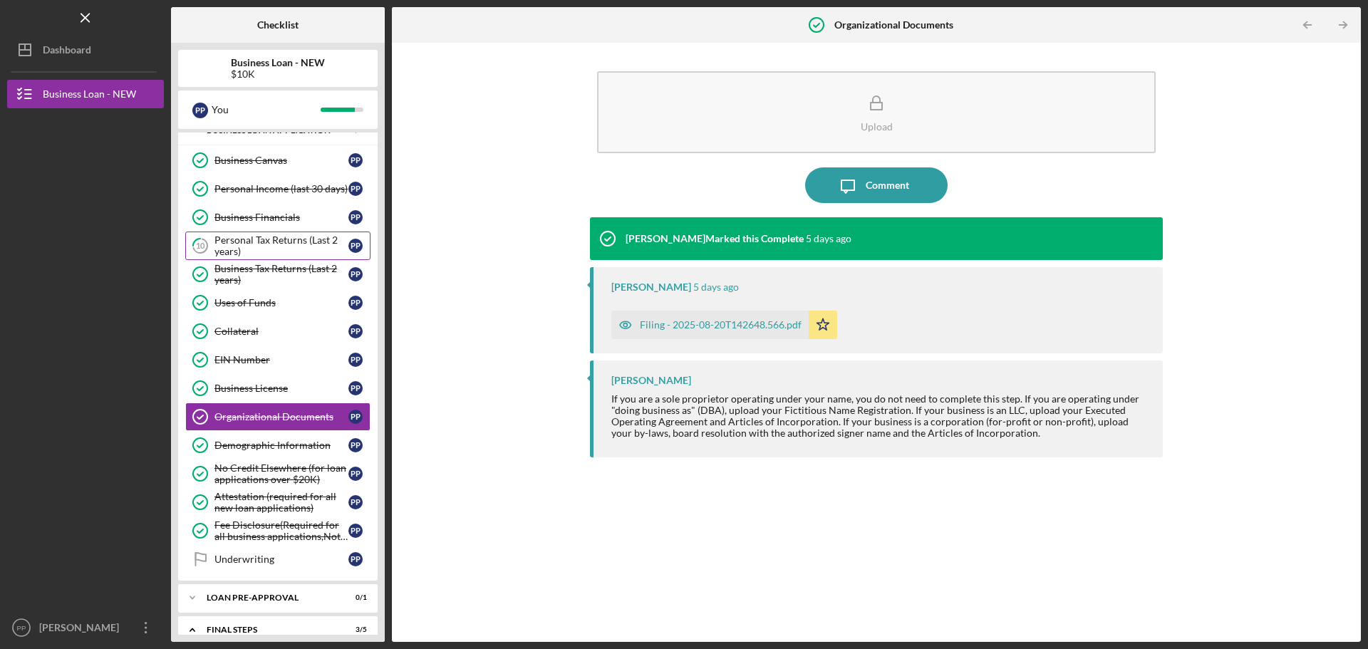
click at [252, 244] on div "Personal Tax Returns (Last 2 years)" at bounding box center [281, 245] width 134 height 23
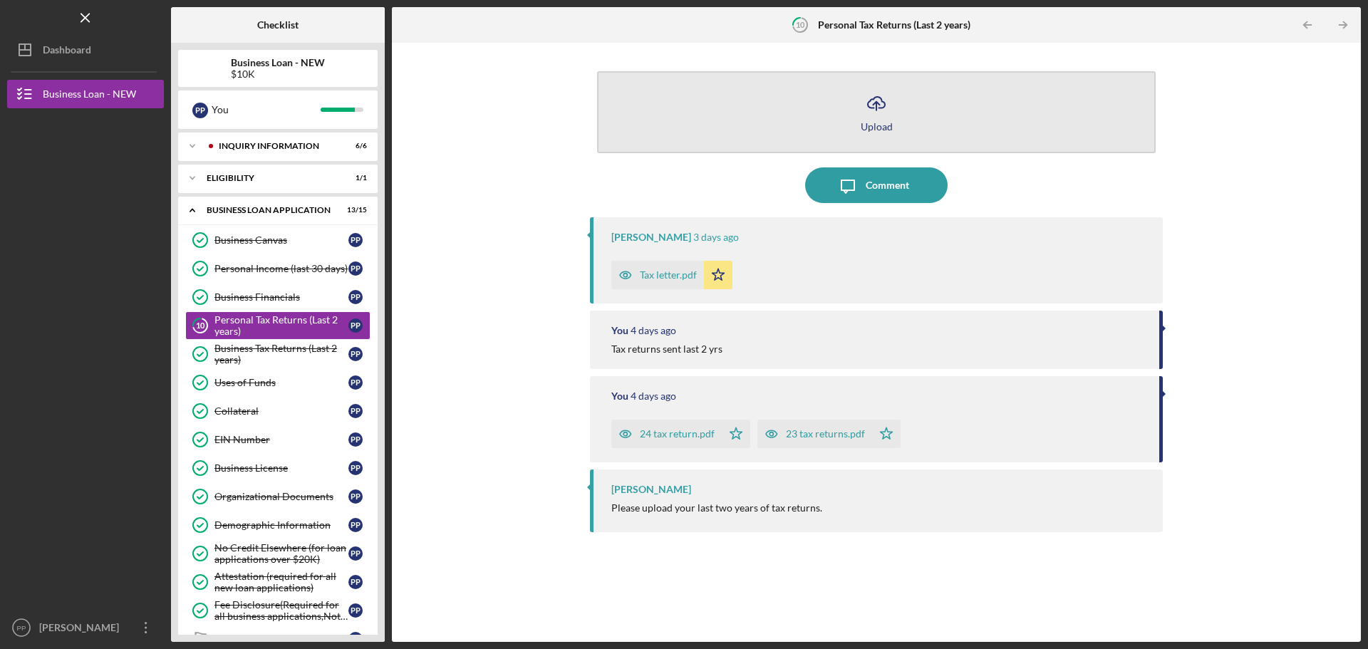
click at [879, 118] on icon "Icon/Upload" at bounding box center [877, 104] width 36 height 36
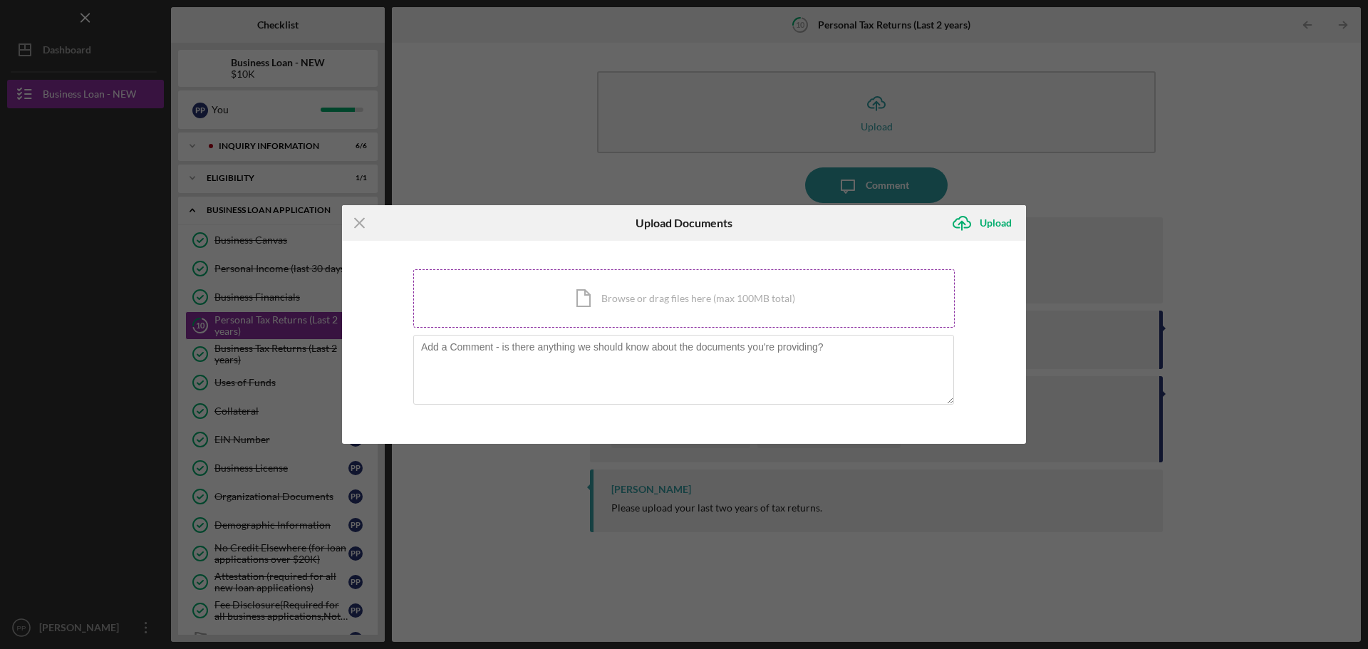
click at [757, 311] on div "Icon/Document Browse or drag files here (max 100MB total) Tap to choose files o…" at bounding box center [684, 298] width 542 height 58
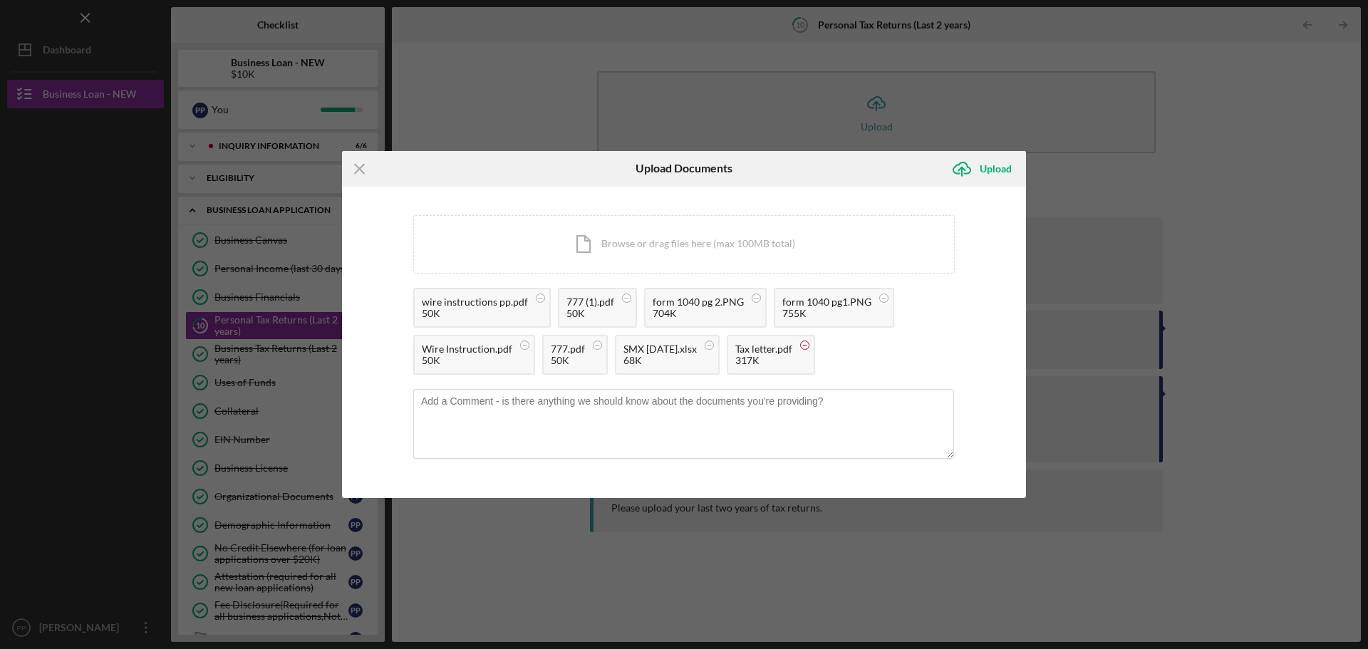
click at [545, 302] on circle at bounding box center [541, 298] width 9 height 9
click at [718, 343] on icon at bounding box center [709, 345] width 18 height 18
click at [545, 296] on circle at bounding box center [541, 298] width 9 height 9
click at [537, 302] on circle at bounding box center [541, 298] width 9 height 9
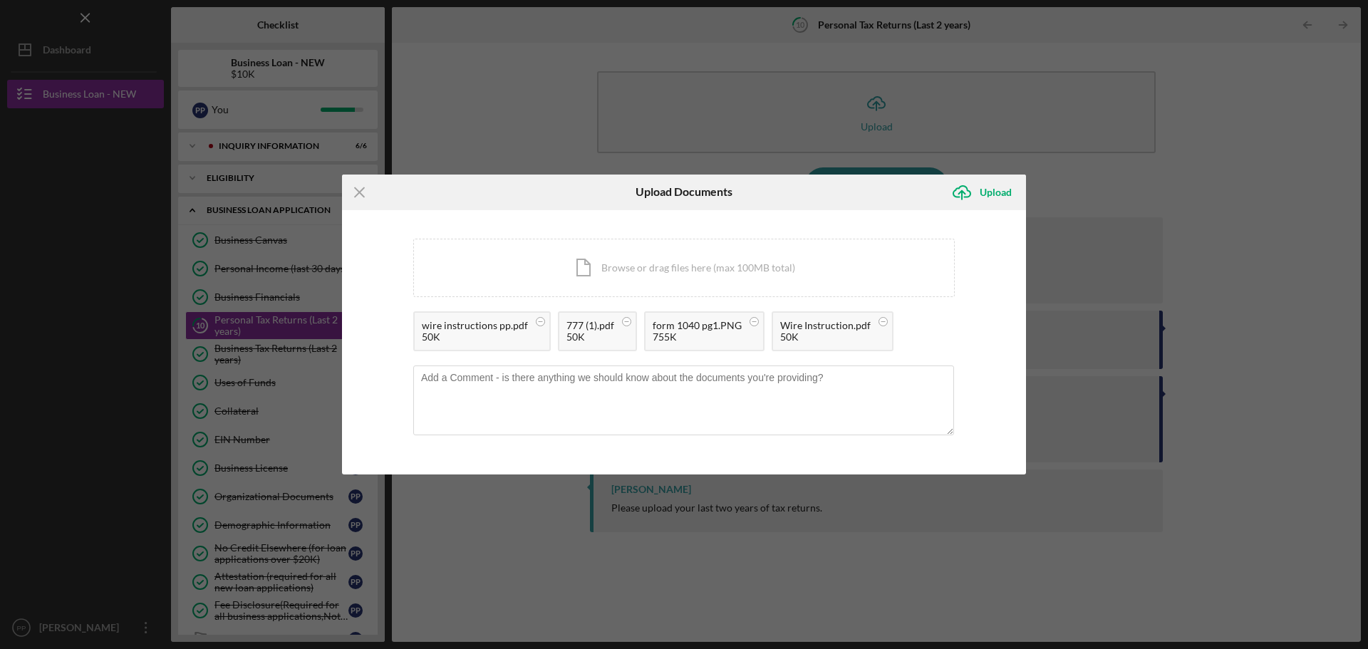
click at [545, 319] on circle at bounding box center [541, 321] width 9 height 9
click at [545, 322] on circle at bounding box center [541, 321] width 9 height 9
click at [660, 322] on icon at bounding box center [669, 322] width 18 height 18
click at [971, 192] on icon "Icon/Upload" at bounding box center [962, 193] width 36 height 36
